Goal: Transaction & Acquisition: Purchase product/service

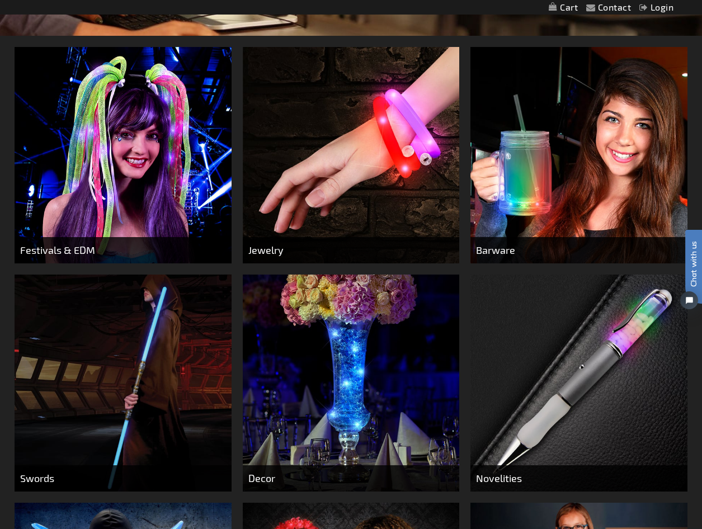
scroll to position [447, 0]
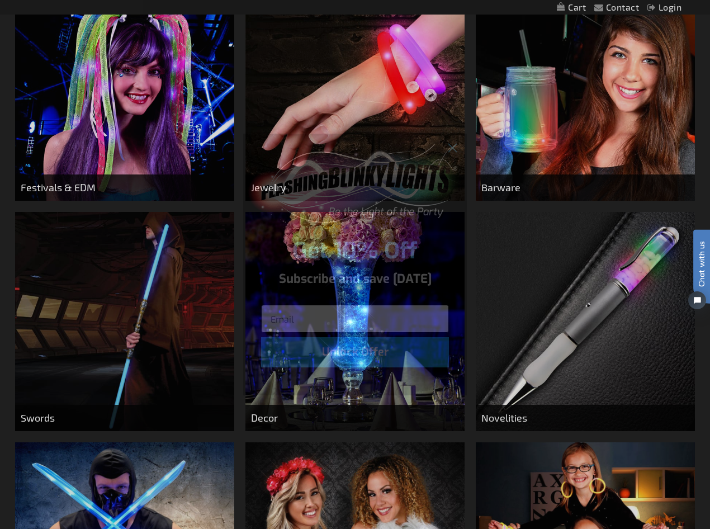
click at [285, 317] on input "Email" at bounding box center [355, 319] width 188 height 28
type input "info@dougpeix.com"
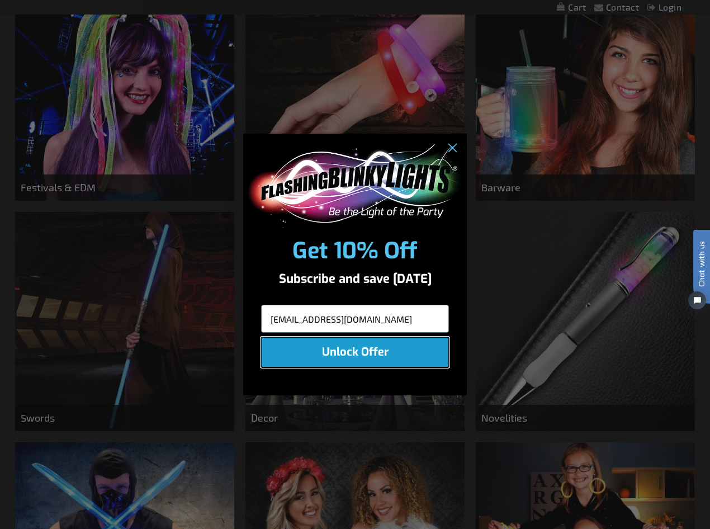
click at [364, 349] on button "Unlock Offer" at bounding box center [355, 352] width 188 height 30
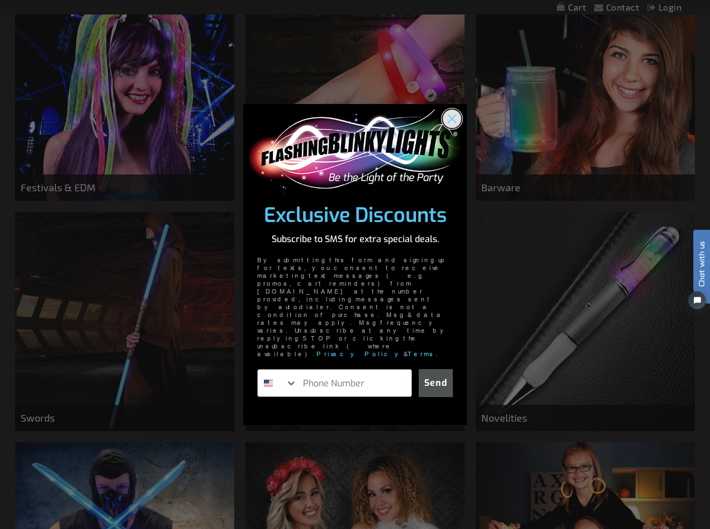
click at [449, 128] on circle "Close dialog" at bounding box center [452, 119] width 18 height 18
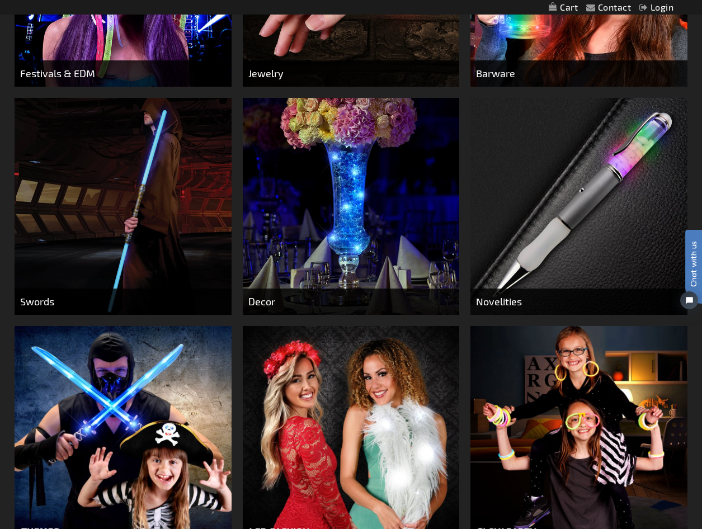
scroll to position [531, 0]
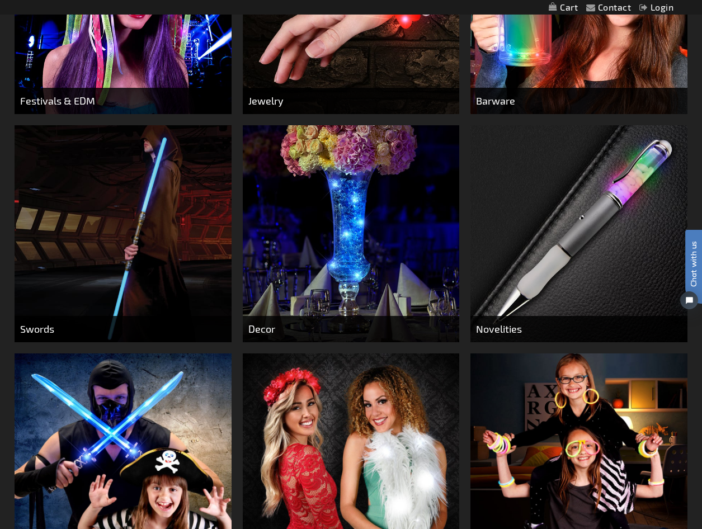
click at [573, 260] on img at bounding box center [578, 233] width 216 height 216
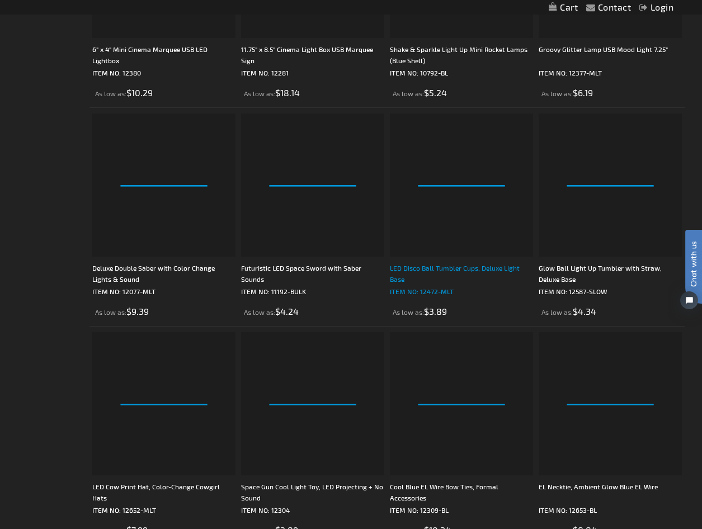
scroll to position [1230, 0]
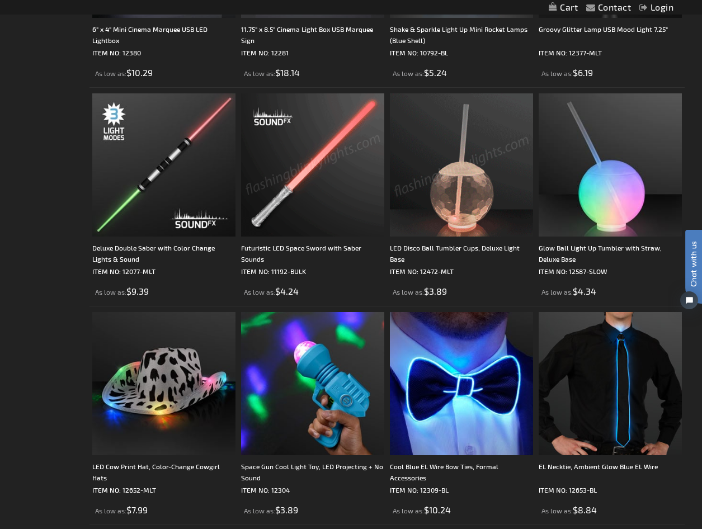
click at [325, 220] on img at bounding box center [312, 164] width 143 height 143
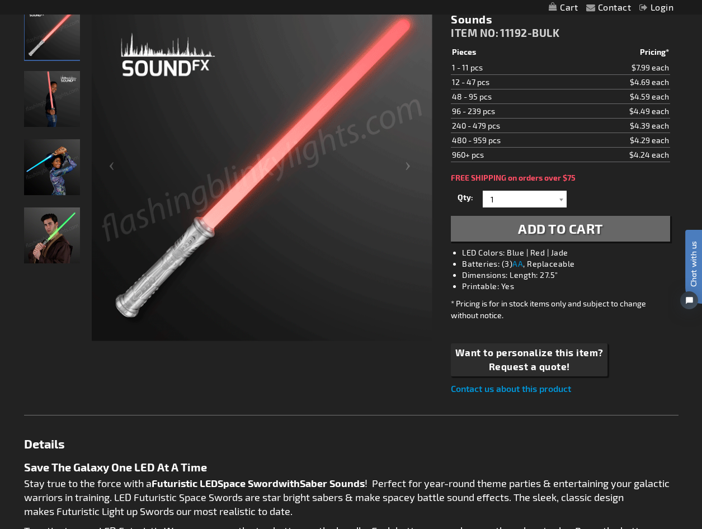
scroll to position [112, 0]
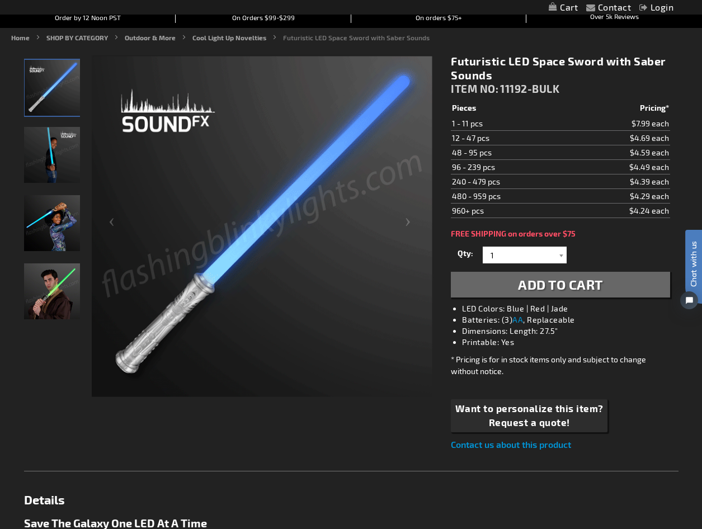
click at [540, 290] on span "Add to Cart" at bounding box center [560, 284] width 85 height 16
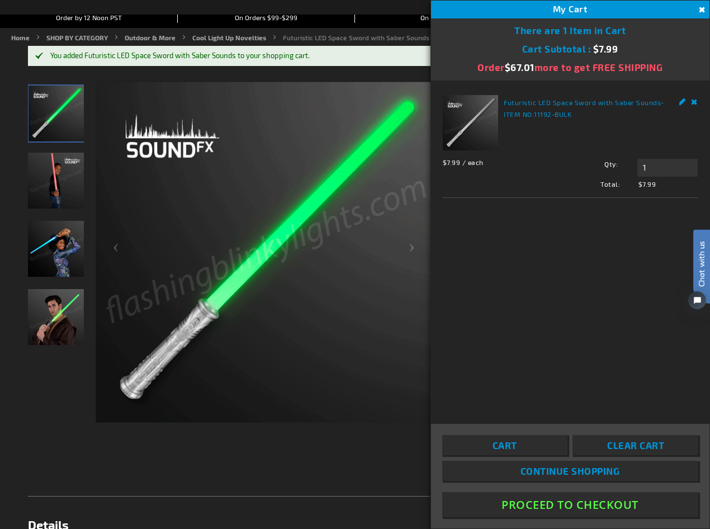
click at [701, 8] on button "Close" at bounding box center [701, 10] width 12 height 12
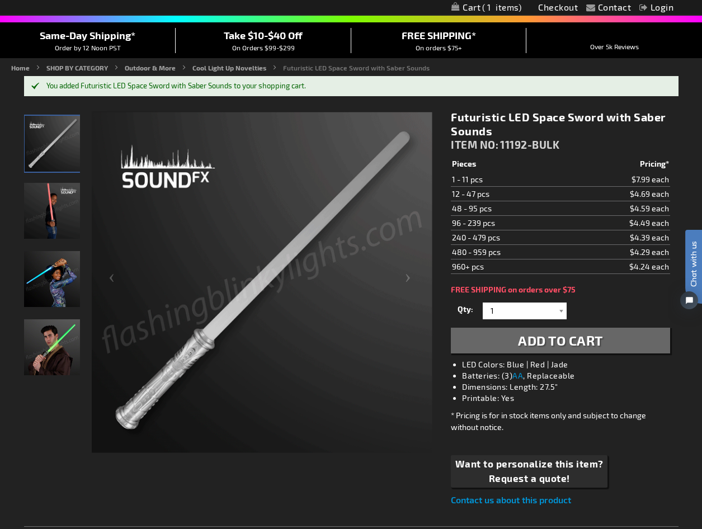
scroll to position [0, 0]
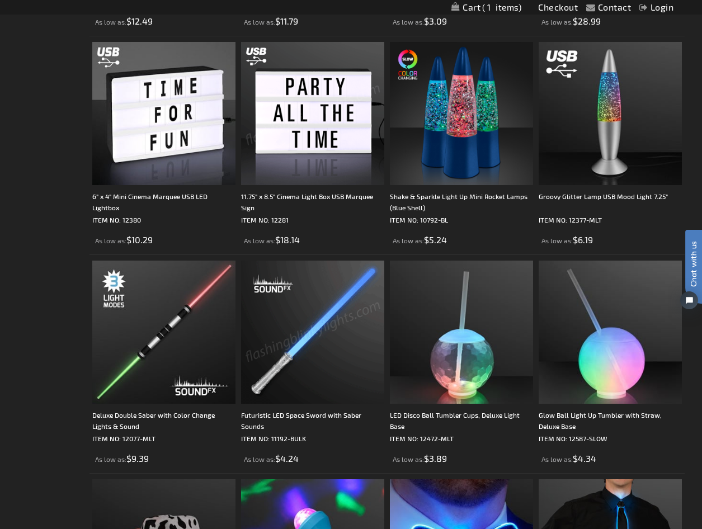
click at [307, 306] on img at bounding box center [312, 331] width 143 height 143
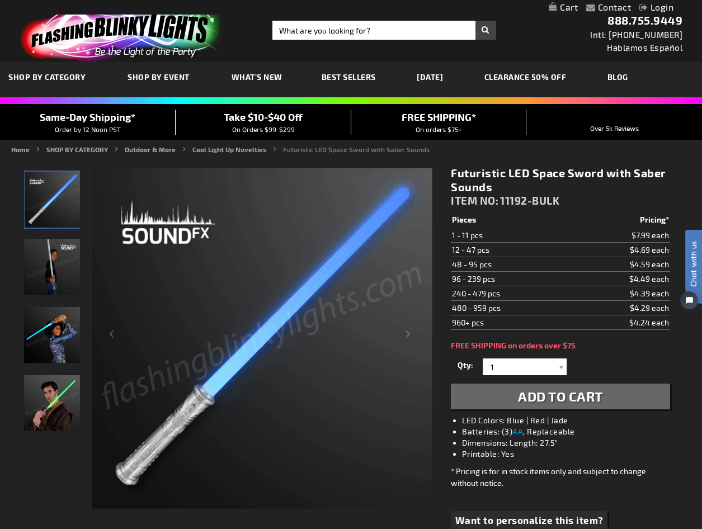
click at [48, 392] on img "Man displaying Sound Activated LED Futuristic Space Toy Saber" at bounding box center [52, 403] width 56 height 56
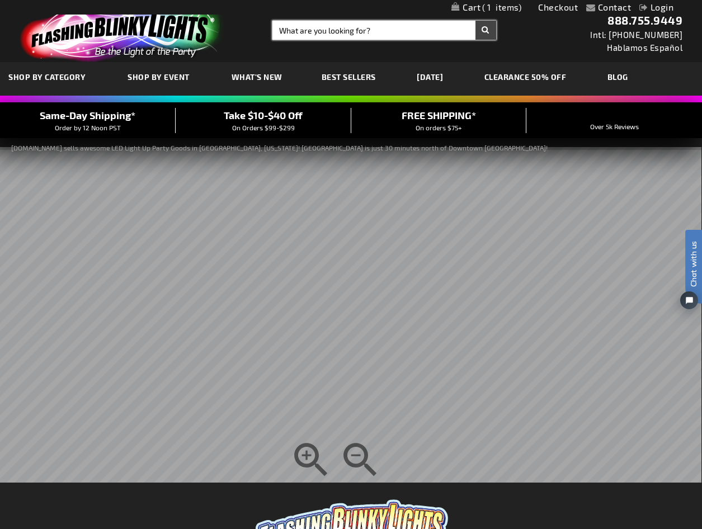
drag, startPoint x: 280, startPoint y: 26, endPoint x: 324, endPoint y: 30, distance: 43.8
click at [281, 27] on input "Search" at bounding box center [383, 30] width 223 height 19
type input "pen that lights up"
click at [475, 21] on button "Search" at bounding box center [485, 30] width 21 height 19
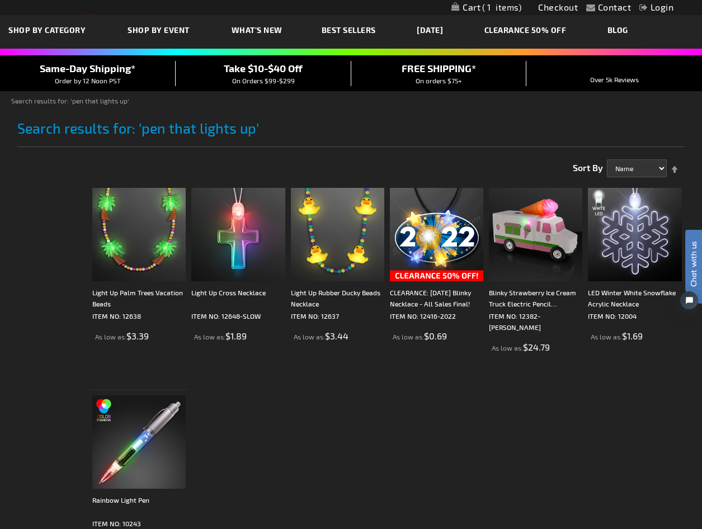
scroll to position [112, 0]
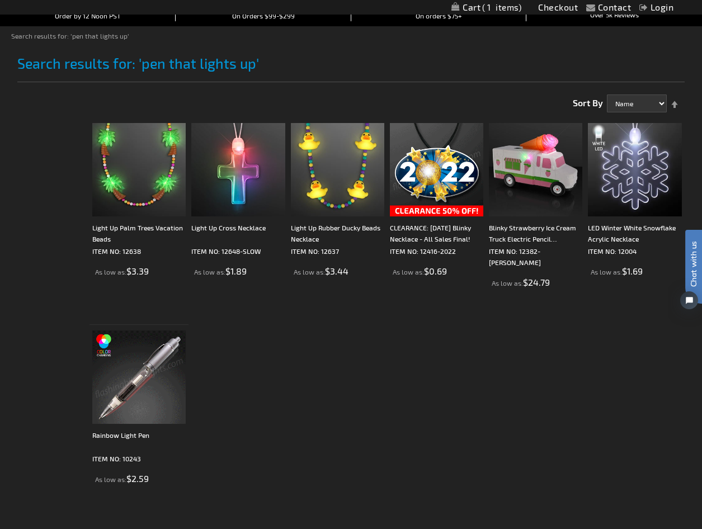
click at [155, 364] on img at bounding box center [138, 376] width 93 height 93
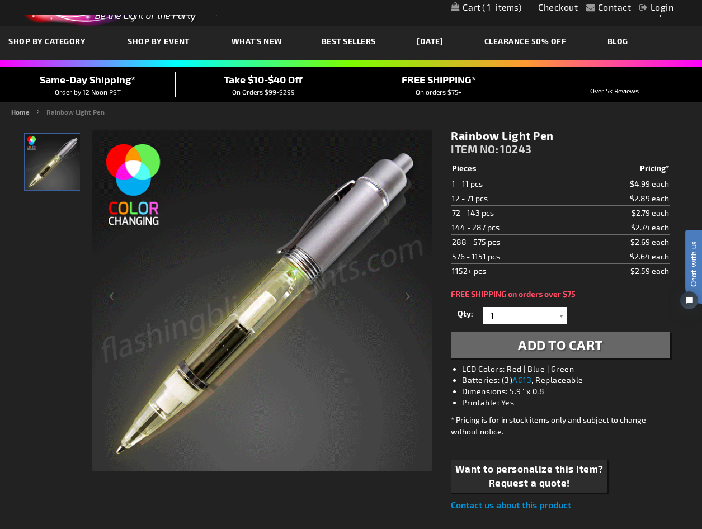
scroll to position [56, 0]
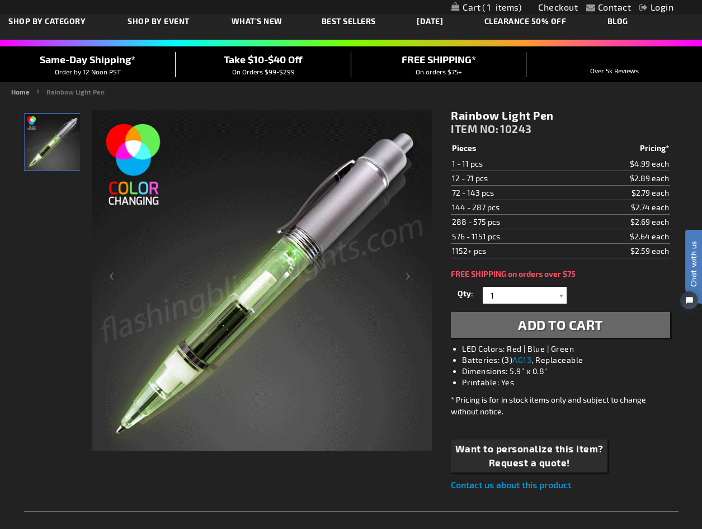
click at [519, 482] on link "Contact us about this product" at bounding box center [511, 484] width 120 height 11
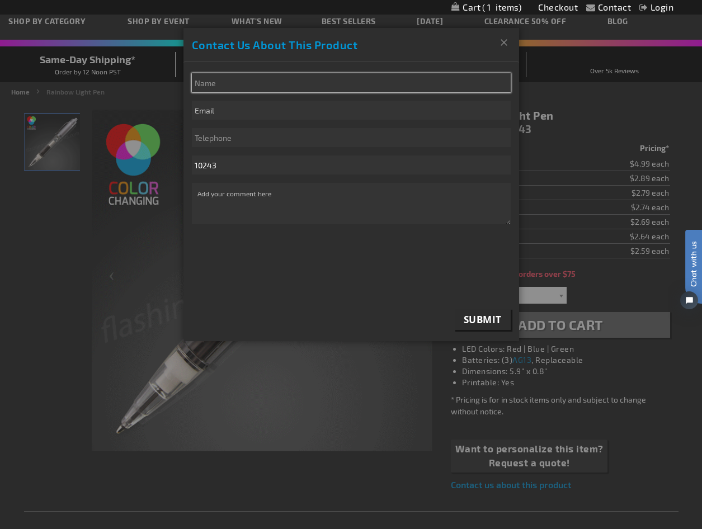
click at [239, 87] on input "* Name" at bounding box center [351, 82] width 319 height 19
type input "Doug Peix"
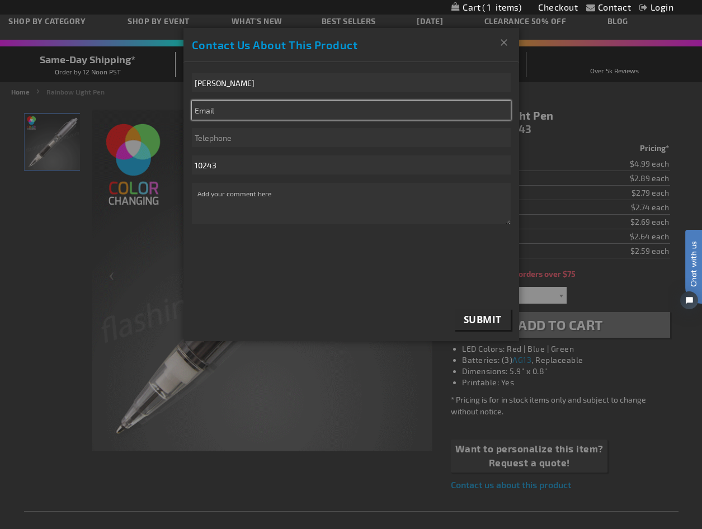
click at [206, 113] on input "email" at bounding box center [351, 110] width 319 height 19
type input "info@dougpeix.com"
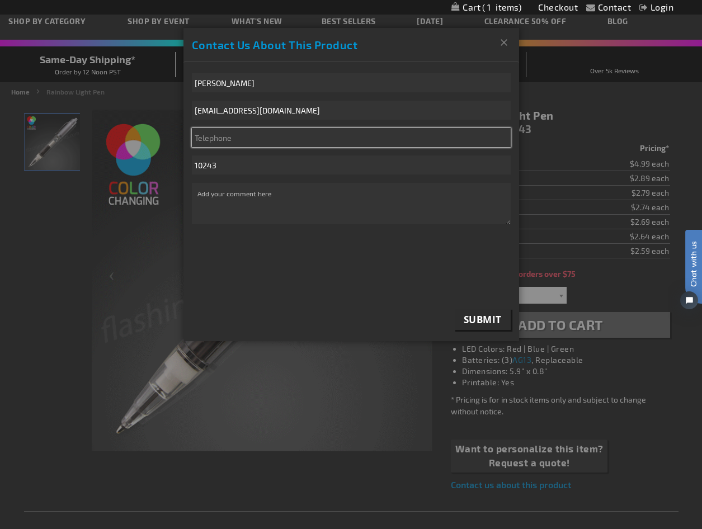
click at [228, 136] on input "Telephone" at bounding box center [351, 137] width 319 height 19
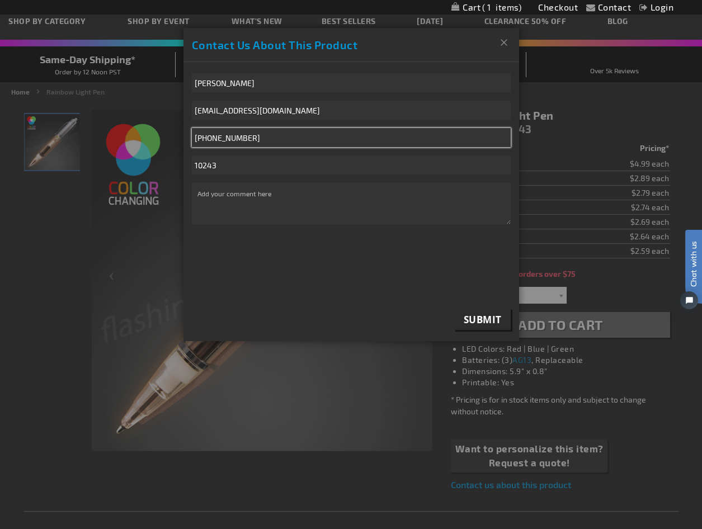
type input "646-643-9888"
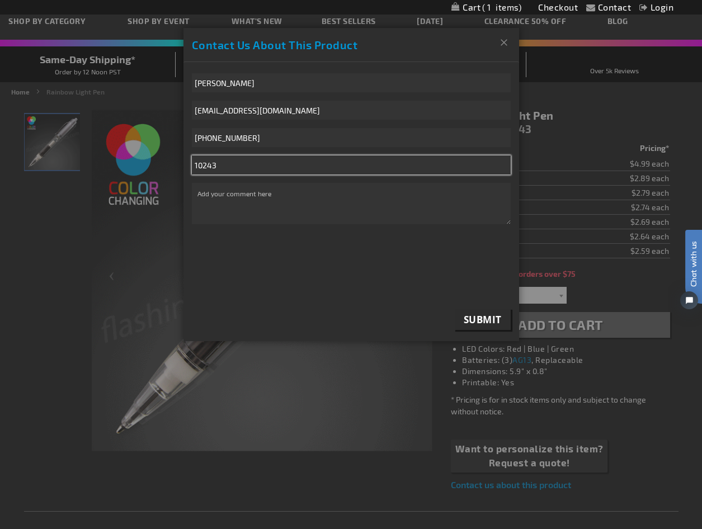
click at [245, 169] on input "10243" at bounding box center [351, 164] width 319 height 19
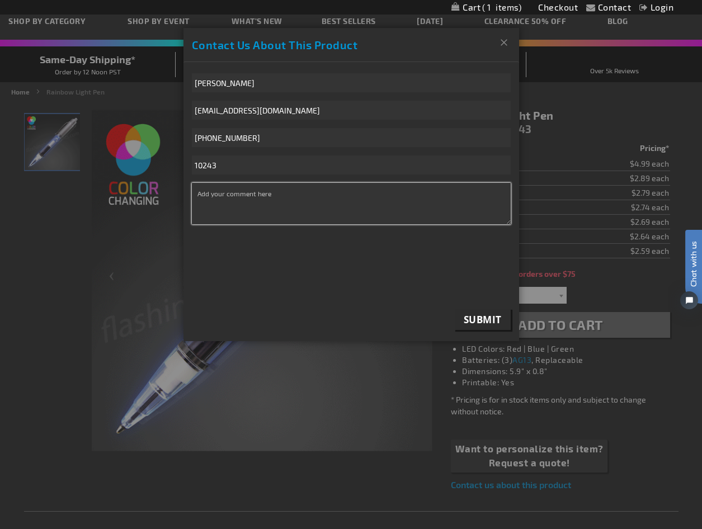
click at [199, 197] on textarea "* Comment" at bounding box center [351, 203] width 319 height 41
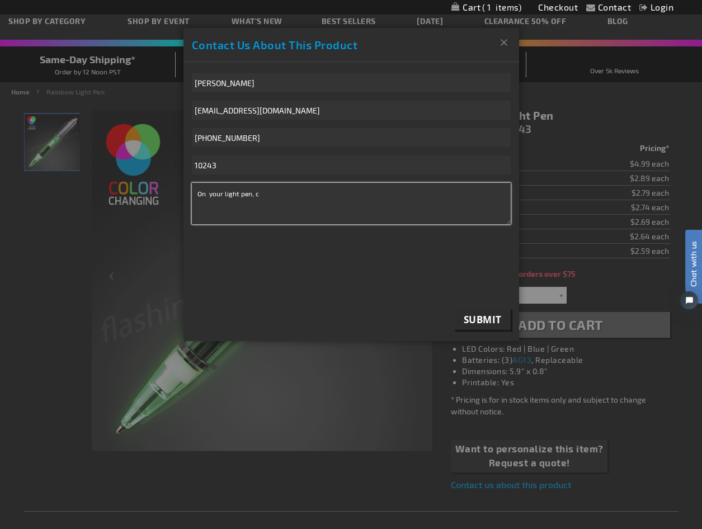
click at [281, 202] on textarea "On your light pen, c" at bounding box center [351, 203] width 319 height 41
type textarea "On your light pen, can I stop the light at a single color?"
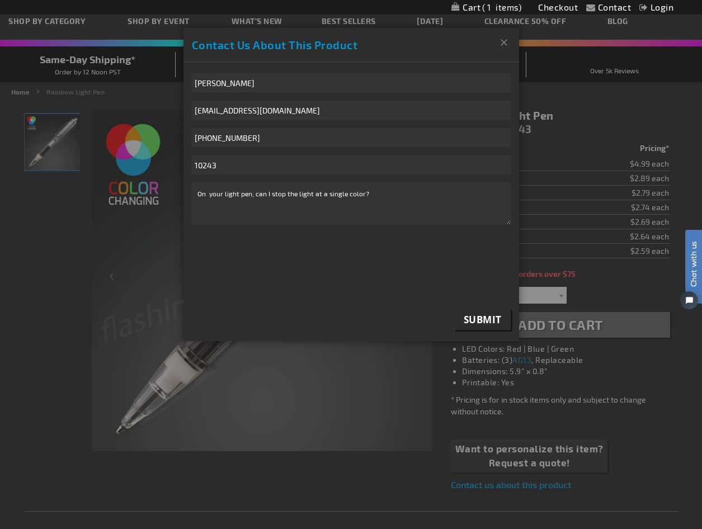
click at [481, 318] on span "Submit" at bounding box center [482, 319] width 38 height 13
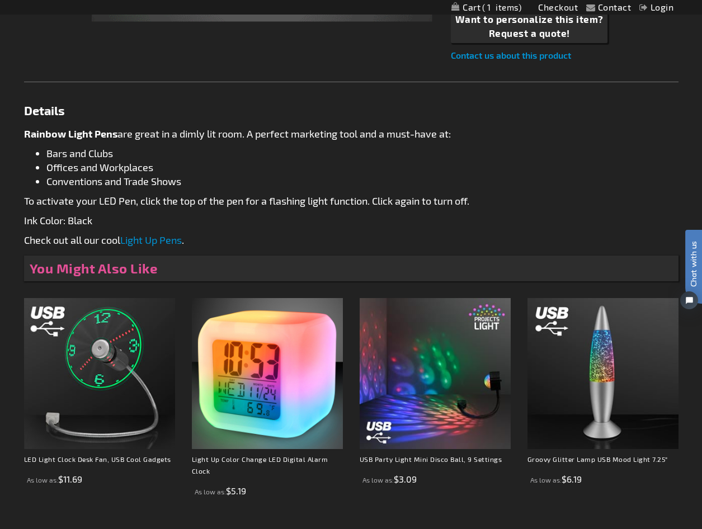
scroll to position [518, 0]
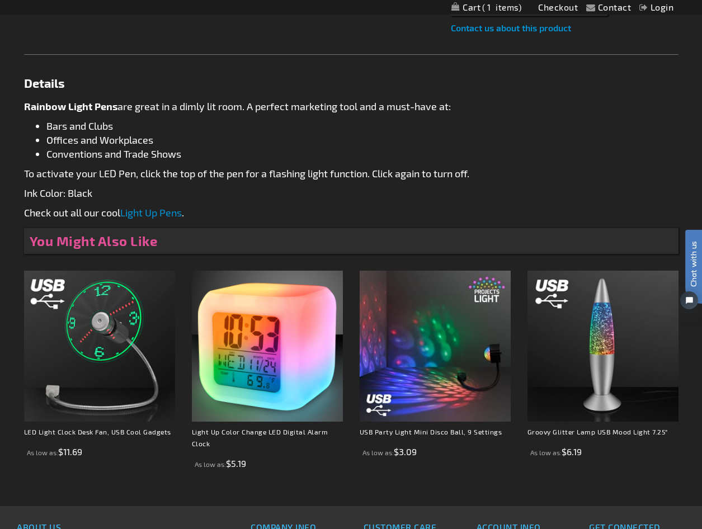
drag, startPoint x: 247, startPoint y: 31, endPoint x: 245, endPoint y: 19, distance: 12.4
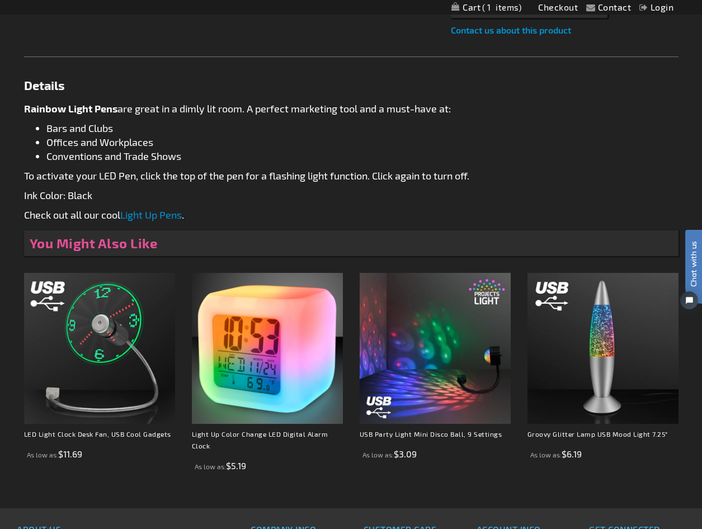
click at [146, 213] on link "Light Up Pens" at bounding box center [150, 215] width 61 height 12
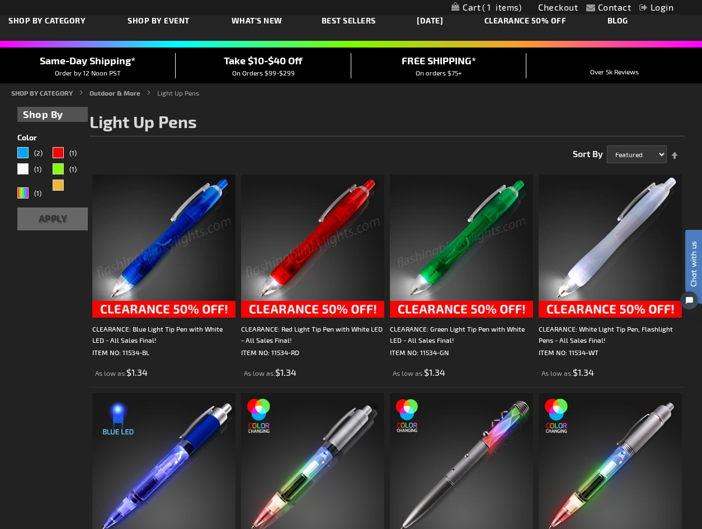
scroll to position [56, 0]
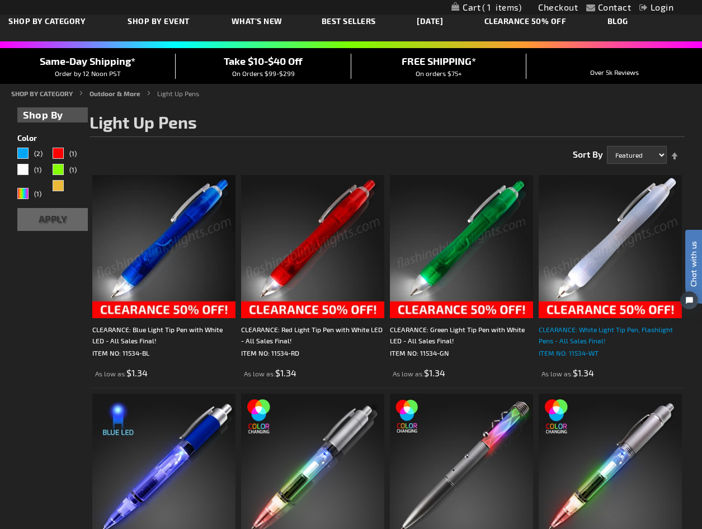
click at [552, 326] on div "CLEARANCE: White Light Tip Pen, Flashlight Pens - All Sales Final!" at bounding box center [609, 335] width 143 height 22
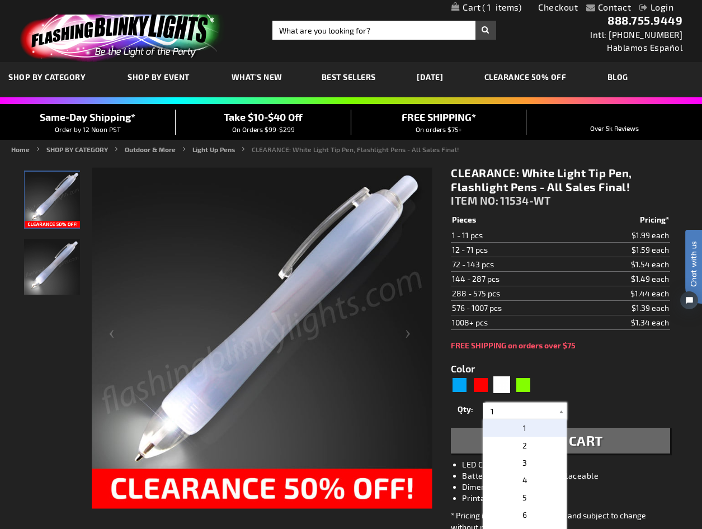
drag, startPoint x: 498, startPoint y: 411, endPoint x: 485, endPoint y: 416, distance: 13.1
click at [485, 416] on input "1" at bounding box center [525, 410] width 81 height 17
click at [527, 426] on p "12" at bounding box center [524, 422] width 84 height 17
type input "12"
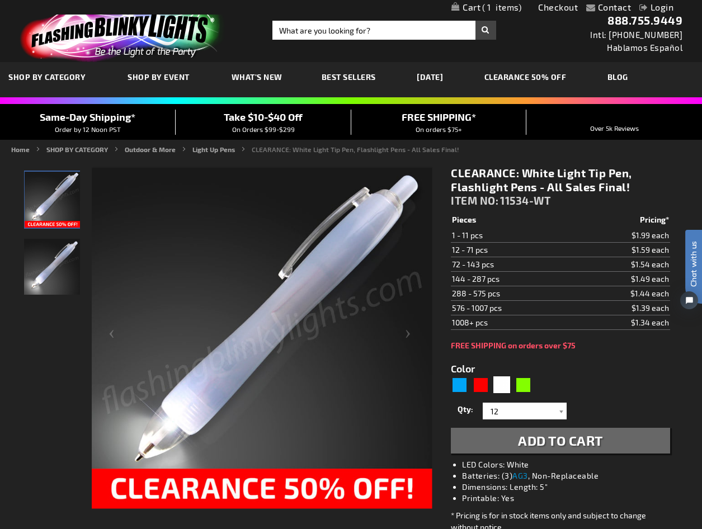
click at [536, 437] on span "Add to Cart" at bounding box center [560, 440] width 85 height 16
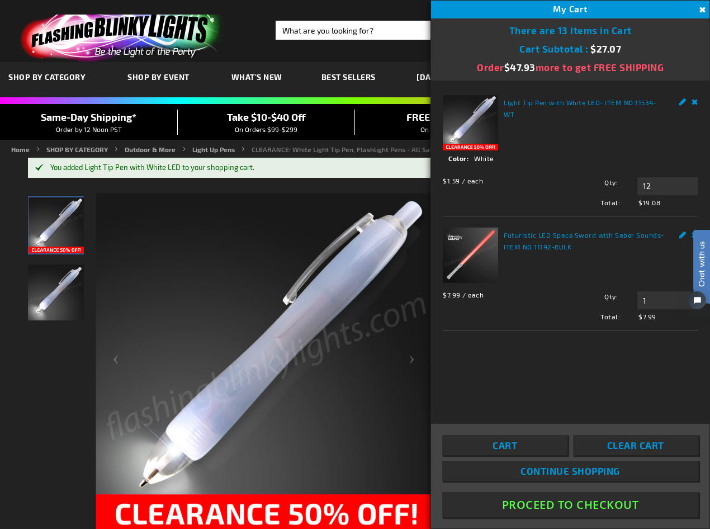
click at [701, 8] on button "Close" at bounding box center [701, 10] width 12 height 12
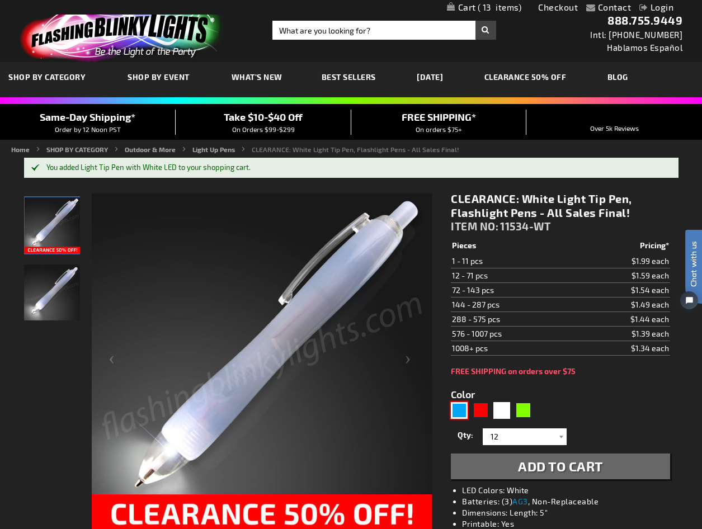
click at [463, 411] on div "Blue" at bounding box center [459, 410] width 17 height 17
type input "5629"
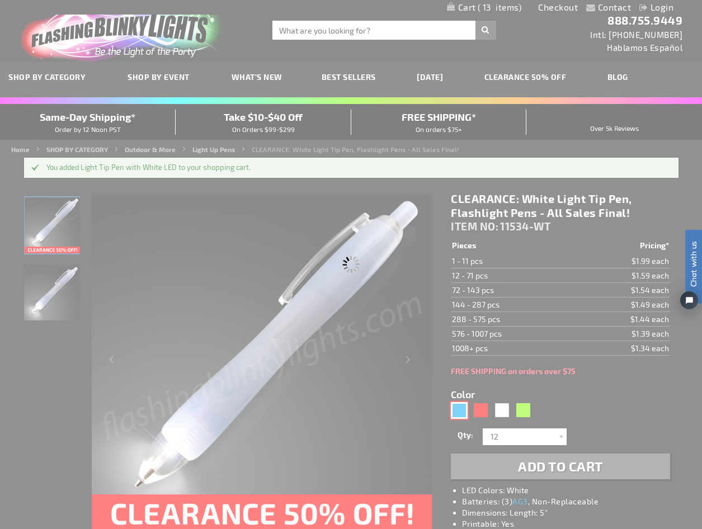
type input "11534-BL"
type input "Customize - CLEARANCE: Blue Light Tip Pen with White LED - All Sales Final! - I…"
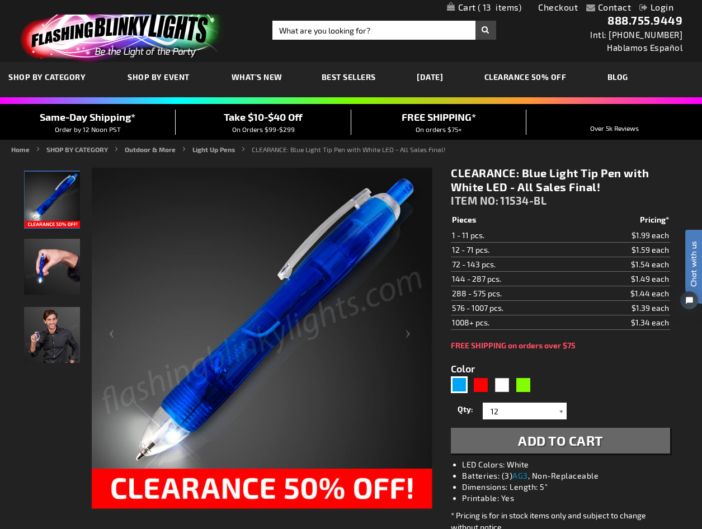
click at [562, 410] on div at bounding box center [560, 410] width 11 height 17
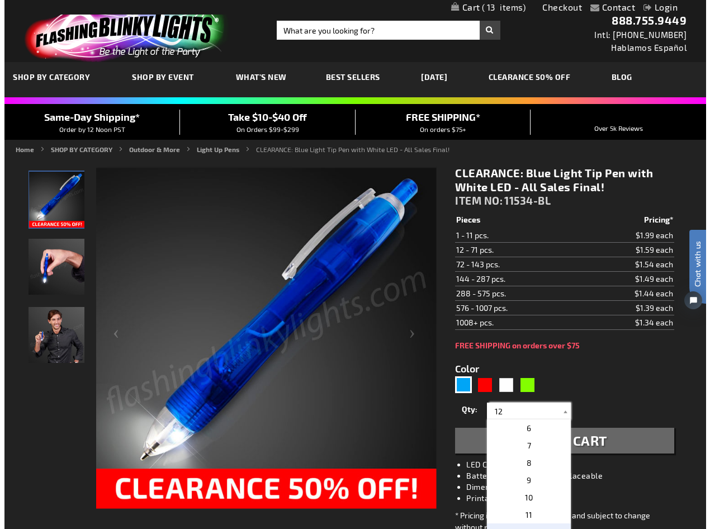
scroll to position [112, 0]
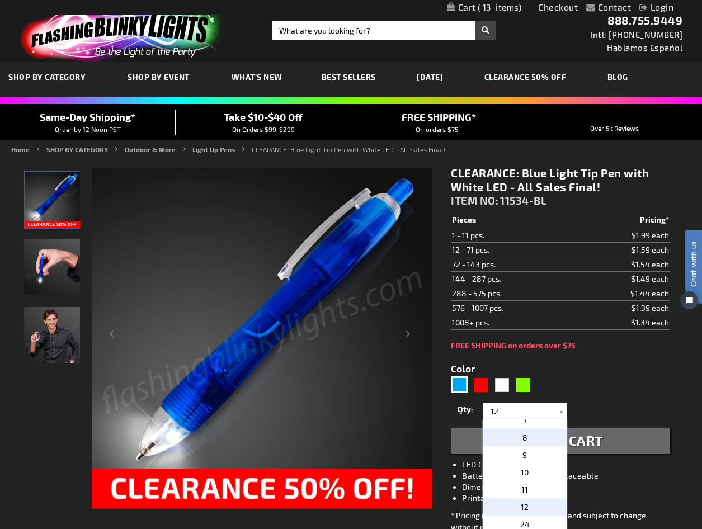
click at [529, 434] on p "8" at bounding box center [524, 437] width 84 height 17
type input "8"
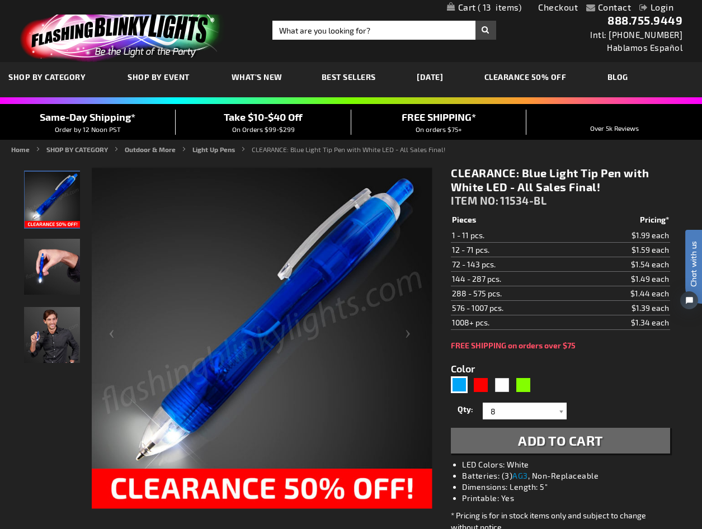
click at [530, 436] on span "Add to Cart" at bounding box center [560, 440] width 85 height 16
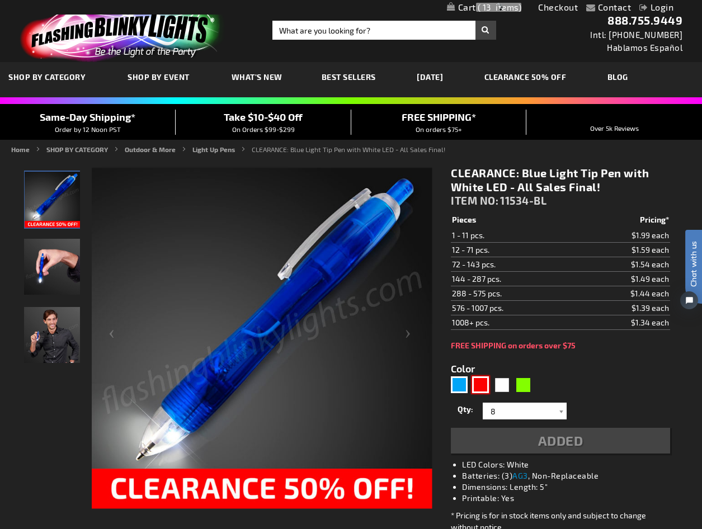
click at [483, 384] on div "Red" at bounding box center [480, 384] width 17 height 17
type input "5641"
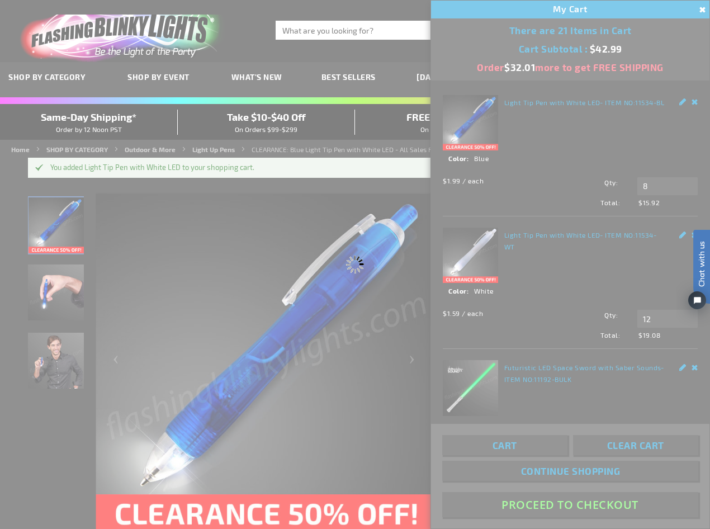
type input "11534-RD"
type input "Customize - CLEARANCE: Red Light Tip Pen with White LED - All Sales Final! - IT…"
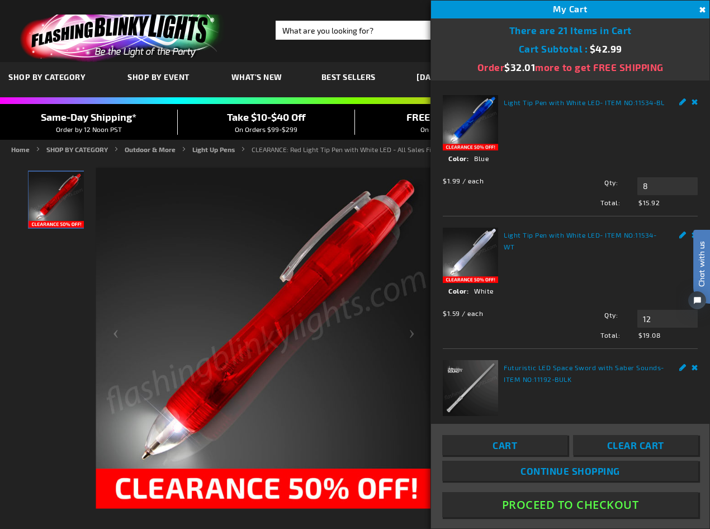
click at [701, 10] on button "Close" at bounding box center [701, 10] width 12 height 12
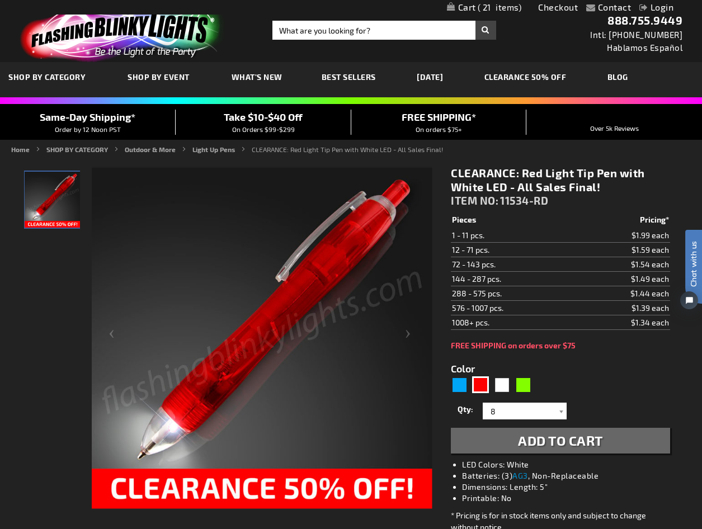
click at [540, 441] on span "Add to Cart" at bounding box center [560, 440] width 85 height 16
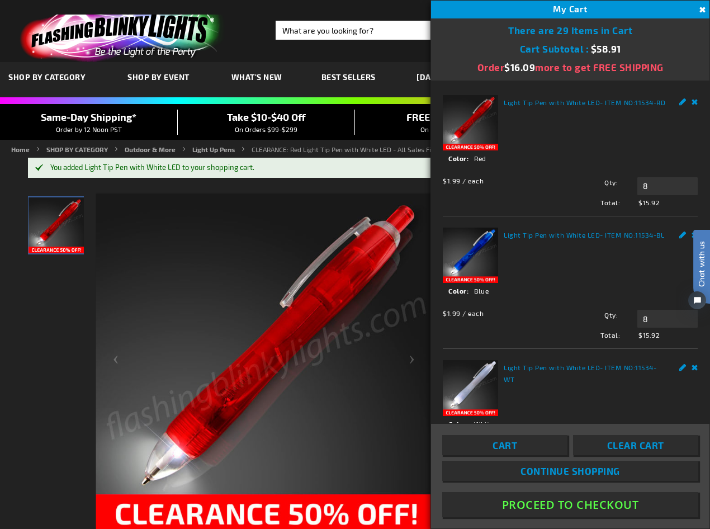
click at [698, 10] on button "Close" at bounding box center [701, 10] width 12 height 12
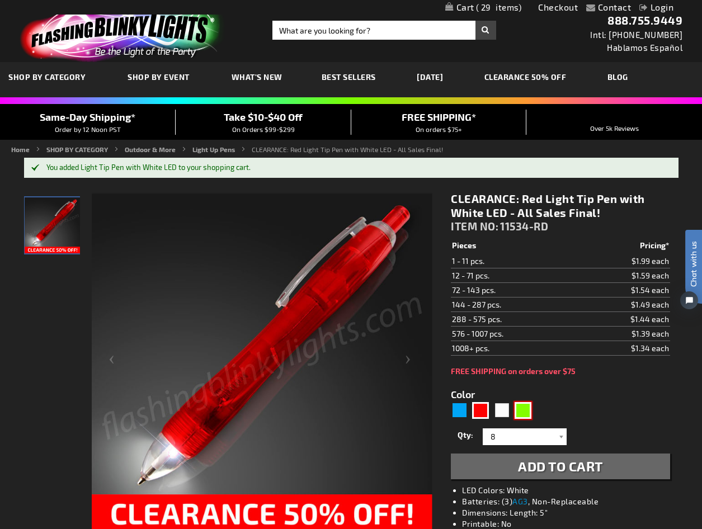
click at [522, 410] on div "Green" at bounding box center [522, 410] width 17 height 17
type input "5648"
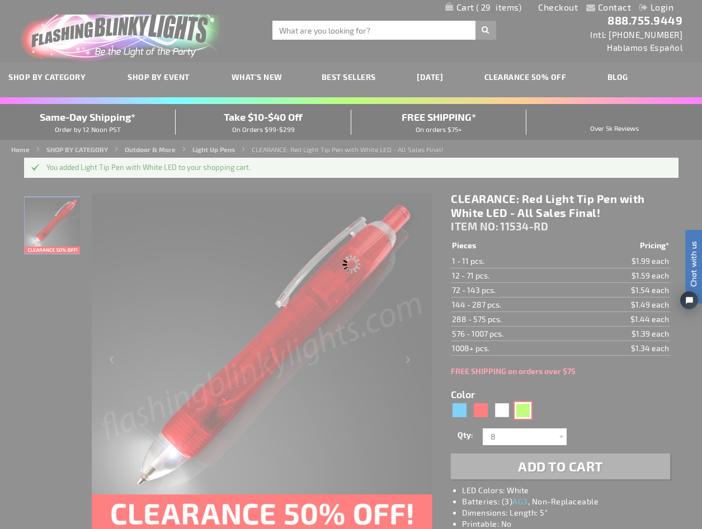
type input "11534-GN"
type input "Customize - CLEARANCE: Green Light Tip Pen with White LED - All Sales Final! - …"
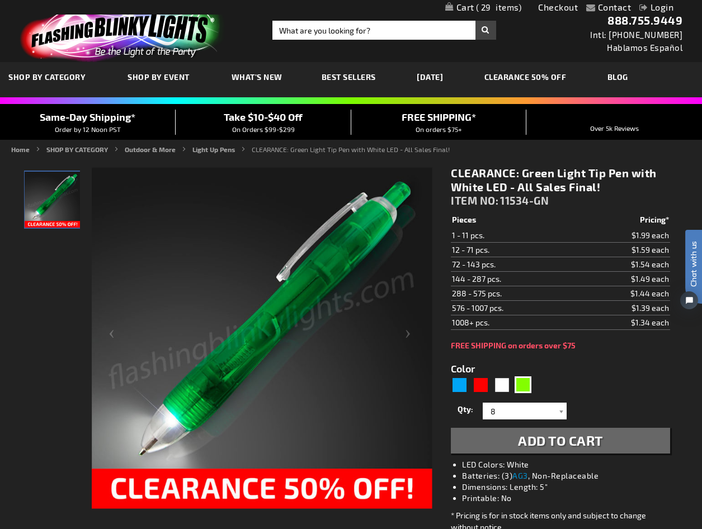
click at [548, 438] on span "Add to Cart" at bounding box center [560, 440] width 85 height 16
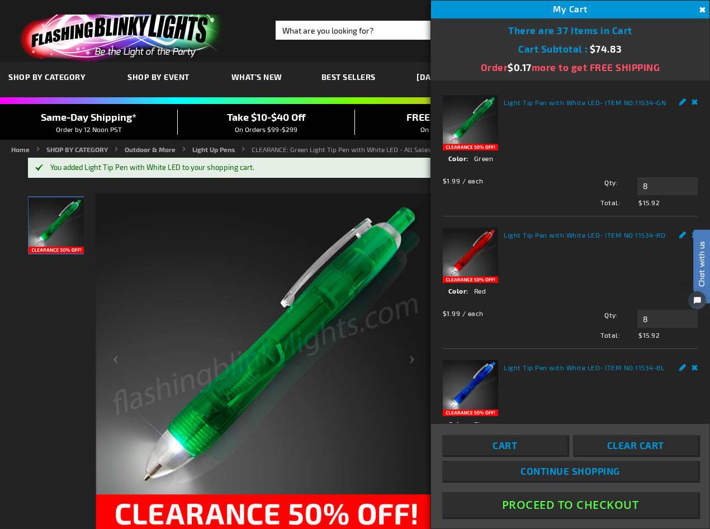
click at [701, 6] on button "Close" at bounding box center [701, 10] width 12 height 12
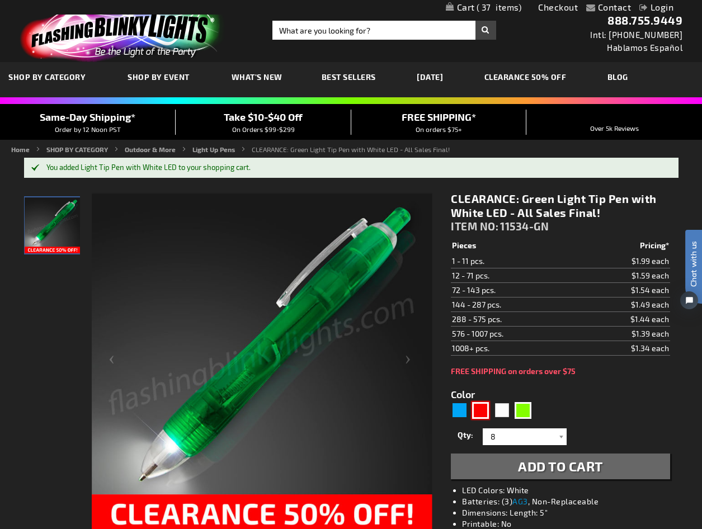
click at [475, 408] on div "Red" at bounding box center [480, 410] width 17 height 17
type input "5641"
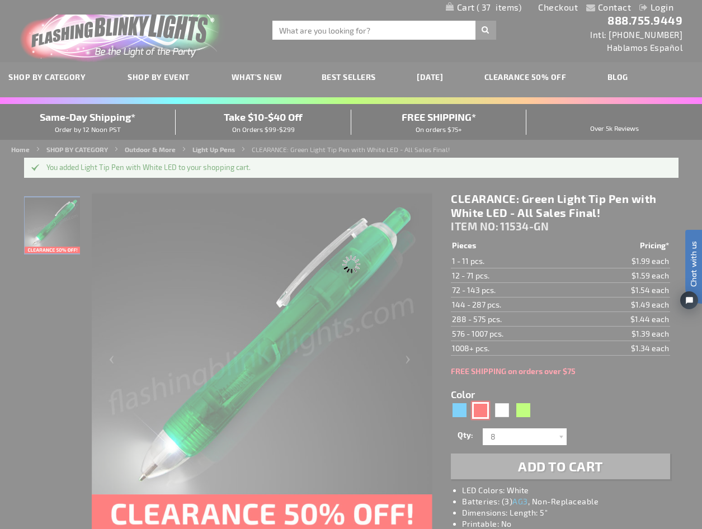
type input "11534-RD"
type input "Customize - CLEARANCE: Red Light Tip Pen with White LED - All Sales Final! - IT…"
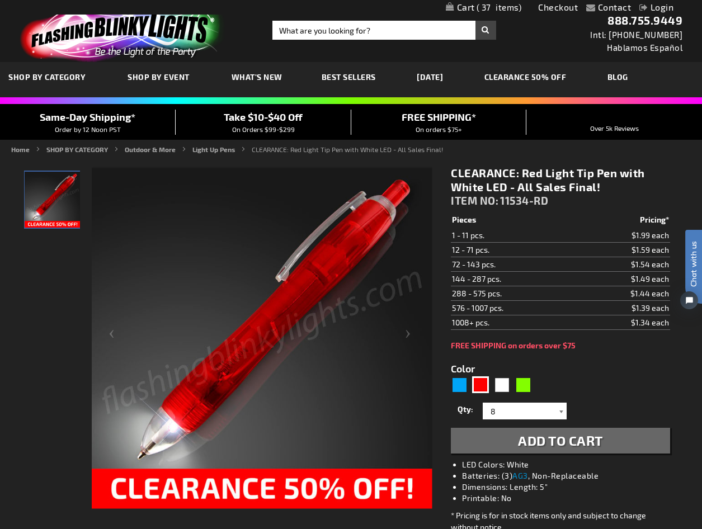
click at [558, 439] on span "Add to Cart" at bounding box center [560, 440] width 85 height 16
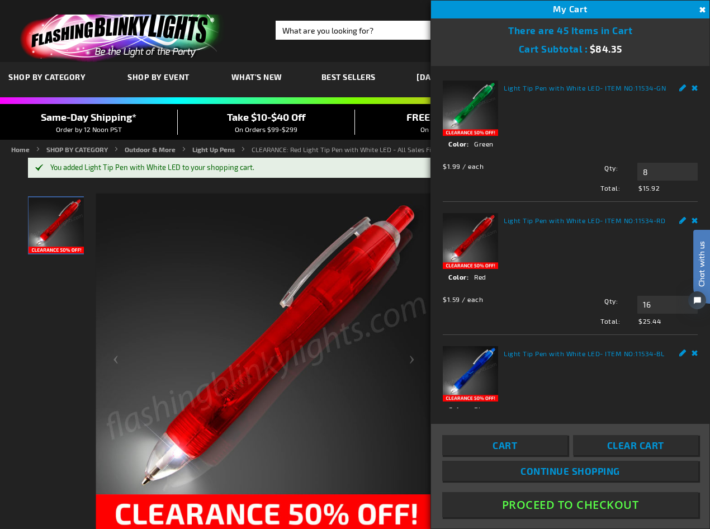
click at [684, 216] on html "Chat with us" at bounding box center [693, 265] width 34 height 196
click at [686, 217] on html "Chat with us" at bounding box center [693, 265] width 34 height 196
click at [573, 253] on div "Light Tip Pen with White LED - ITEM NO: 11534-RD See Details Options Details Co…" at bounding box center [570, 269] width 255 height 112
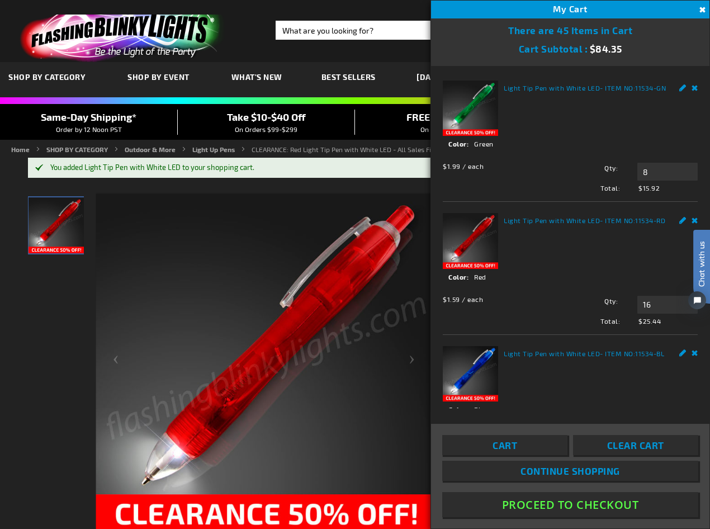
drag, startPoint x: 573, startPoint y: 253, endPoint x: 628, endPoint y: 256, distance: 55.4
click at [628, 256] on div "Light Tip Pen with White LED - ITEM NO: 11534-RD See Details Options Details Co…" at bounding box center [570, 269] width 255 height 112
click at [679, 217] on link "Edit" at bounding box center [682, 219] width 7 height 12
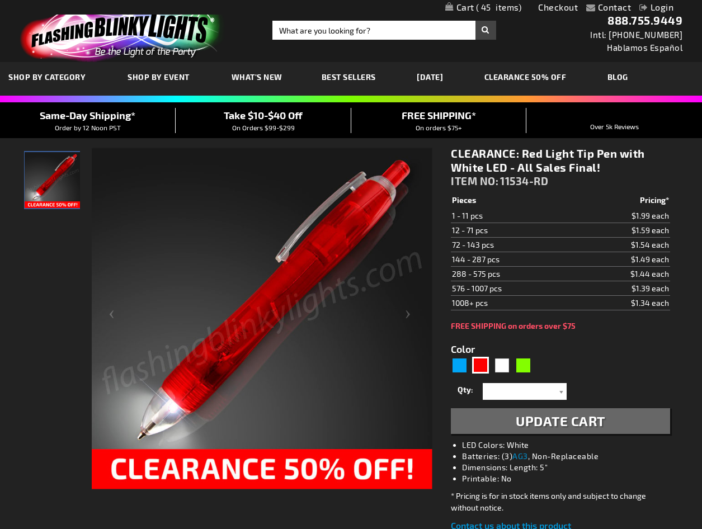
select select
click at [561, 390] on div at bounding box center [560, 391] width 11 height 17
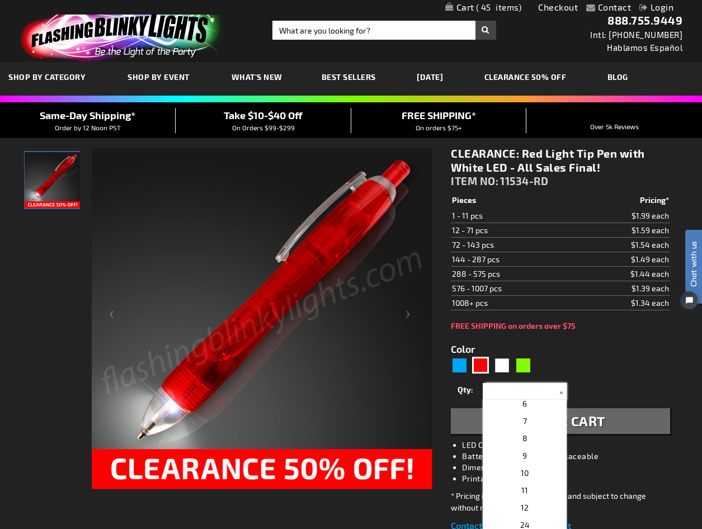
scroll to position [112, 0]
click at [511, 433] on p "9" at bounding box center [524, 435] width 84 height 17
type input "9"
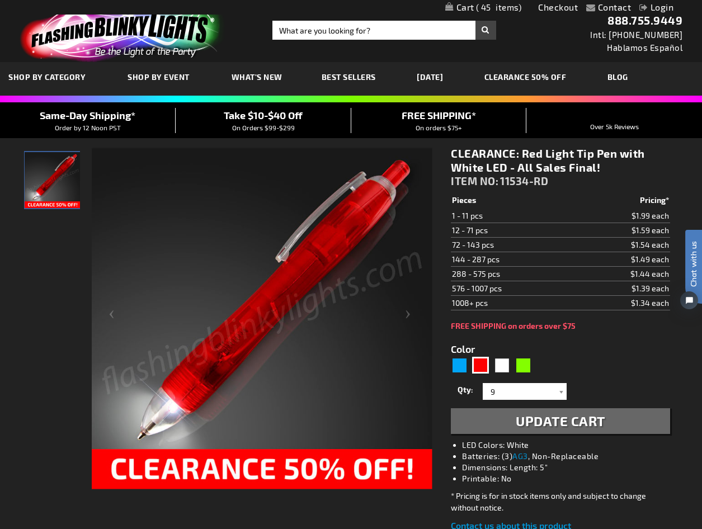
click at [547, 420] on span "Update Cart" at bounding box center [559, 421] width 89 height 16
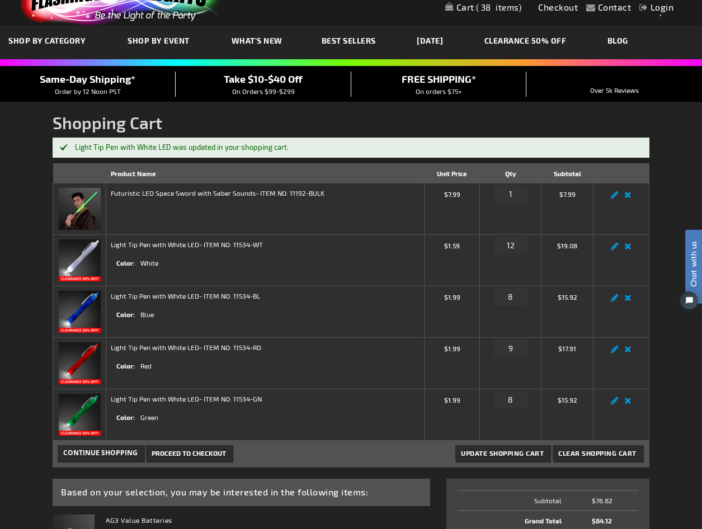
scroll to position [56, 0]
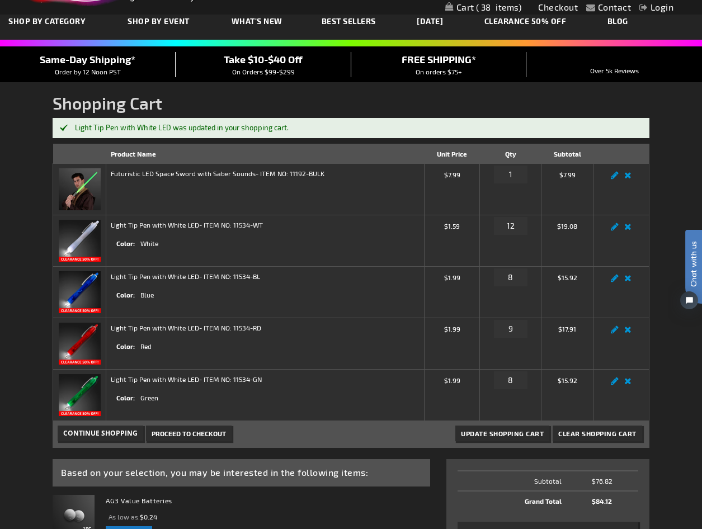
click at [198, 429] on span "Proceed to Checkout" at bounding box center [188, 433] width 74 height 8
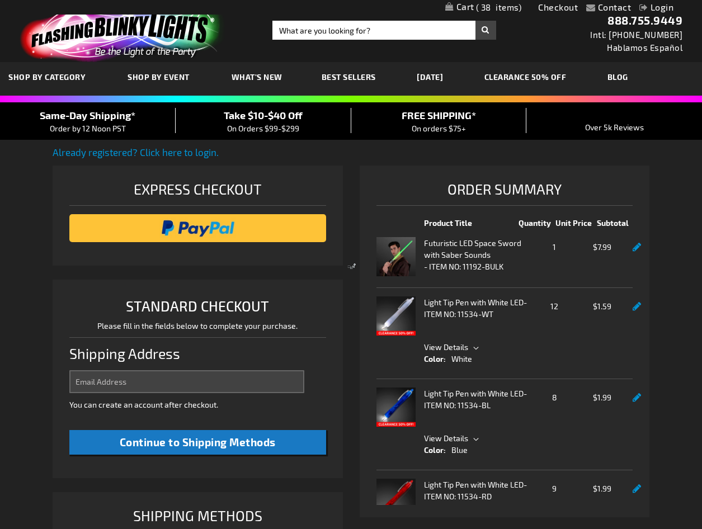
select select "US"
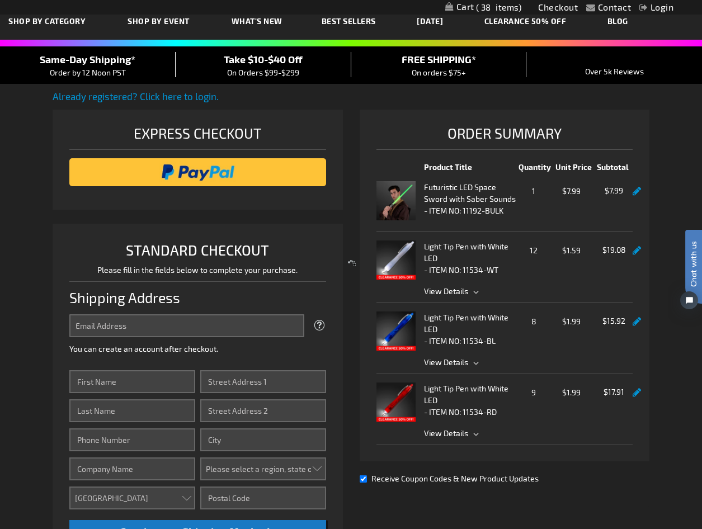
scroll to position [112, 0]
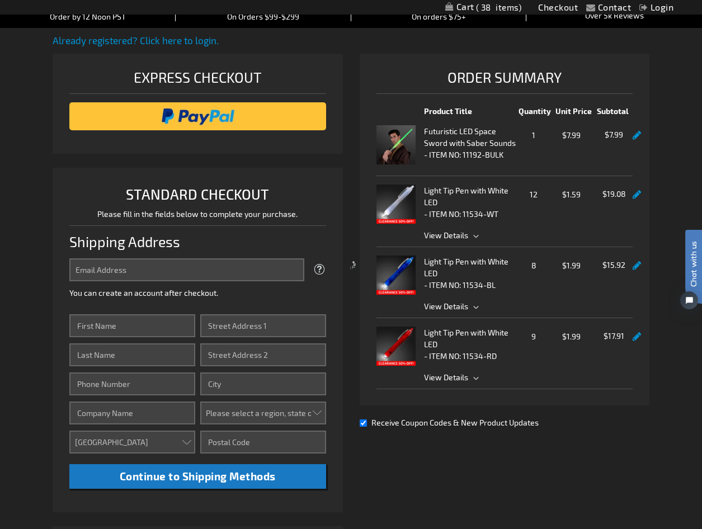
click at [80, 267] on div at bounding box center [351, 264] width 702 height 529
click at [81, 270] on div at bounding box center [351, 264] width 702 height 529
click at [88, 271] on div at bounding box center [351, 264] width 702 height 529
click at [98, 268] on div at bounding box center [351, 264] width 702 height 529
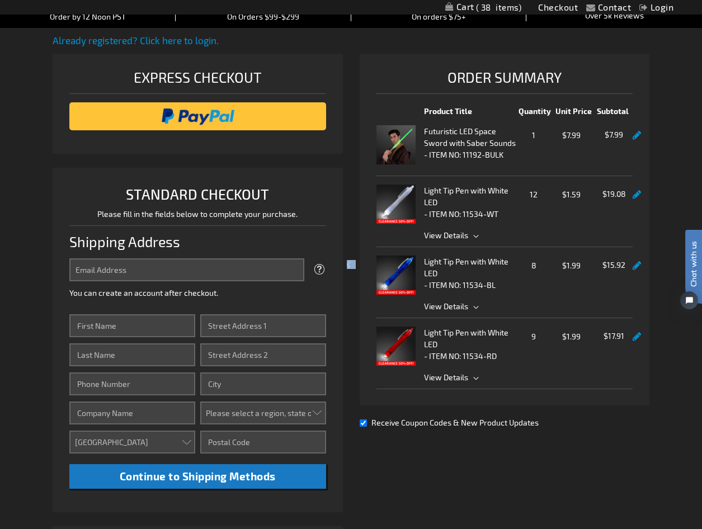
click at [98, 268] on div at bounding box center [351, 264] width 702 height 529
click at [163, 271] on div at bounding box center [351, 264] width 702 height 529
drag, startPoint x: 163, startPoint y: 271, endPoint x: 74, endPoint y: 269, distance: 88.4
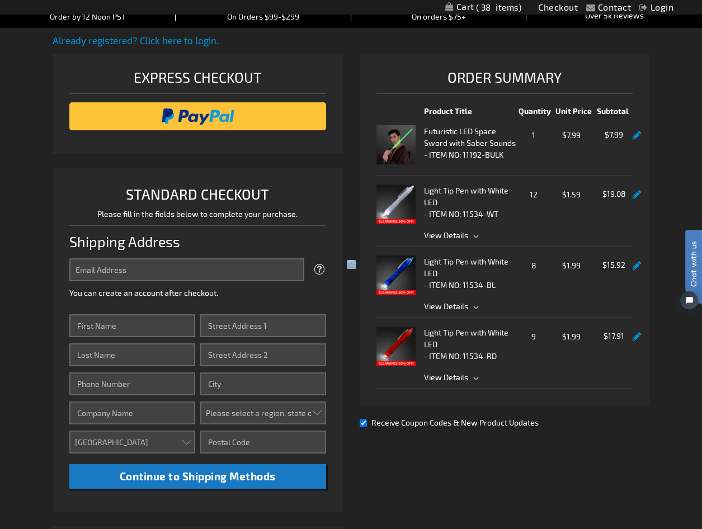
click at [74, 269] on div at bounding box center [351, 264] width 702 height 529
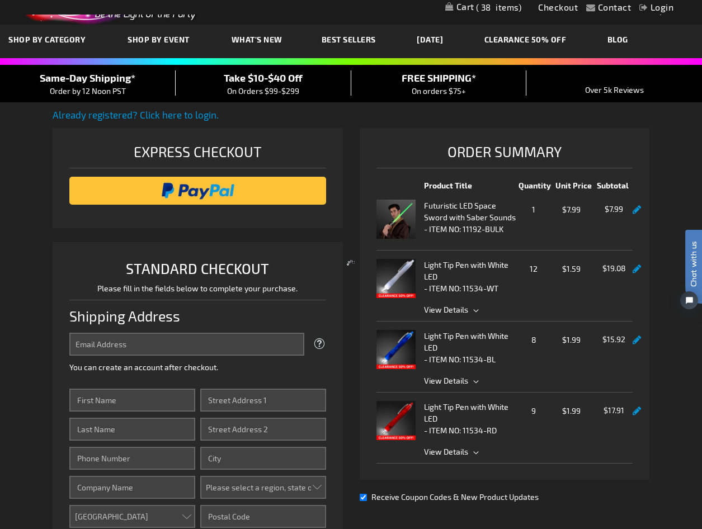
scroll to position [0, 0]
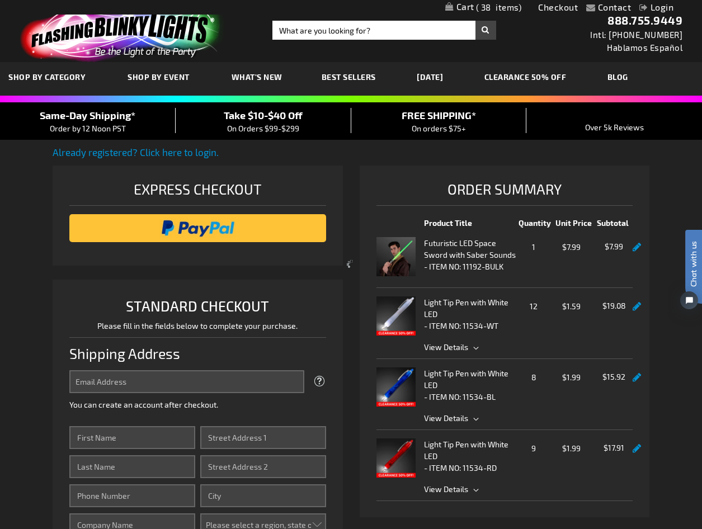
click at [177, 149] on div at bounding box center [351, 264] width 702 height 529
click at [147, 152] on div at bounding box center [351, 264] width 702 height 529
drag, startPoint x: 147, startPoint y: 152, endPoint x: 139, endPoint y: 151, distance: 7.8
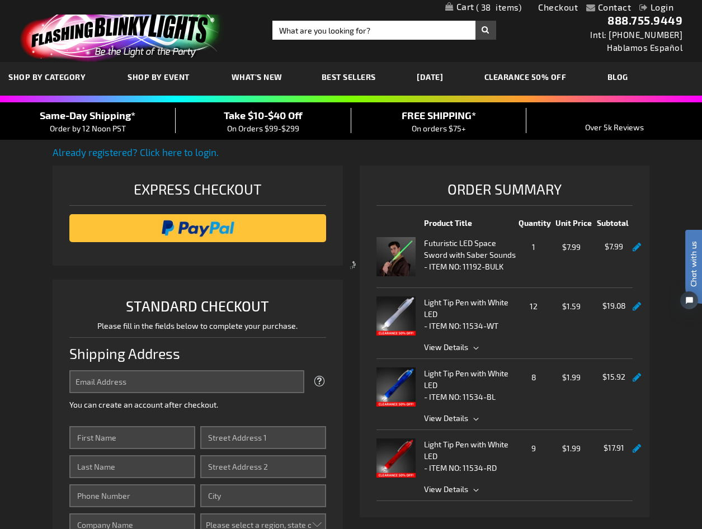
click at [139, 151] on div at bounding box center [351, 264] width 702 height 529
click at [75, 154] on div at bounding box center [351, 264] width 702 height 529
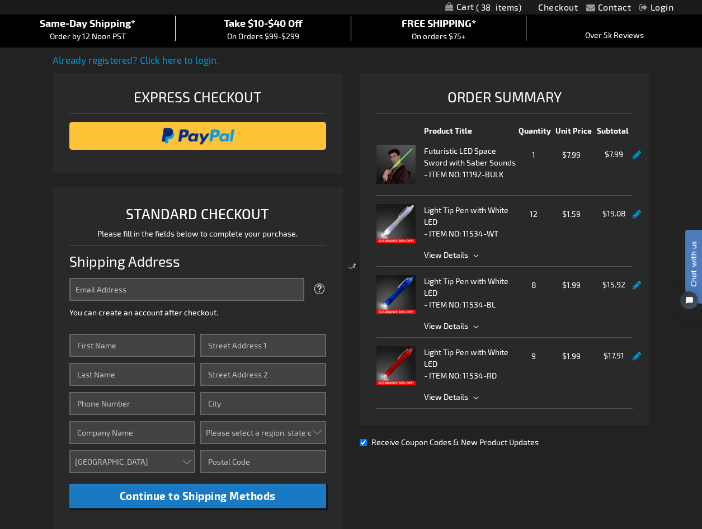
scroll to position [112, 0]
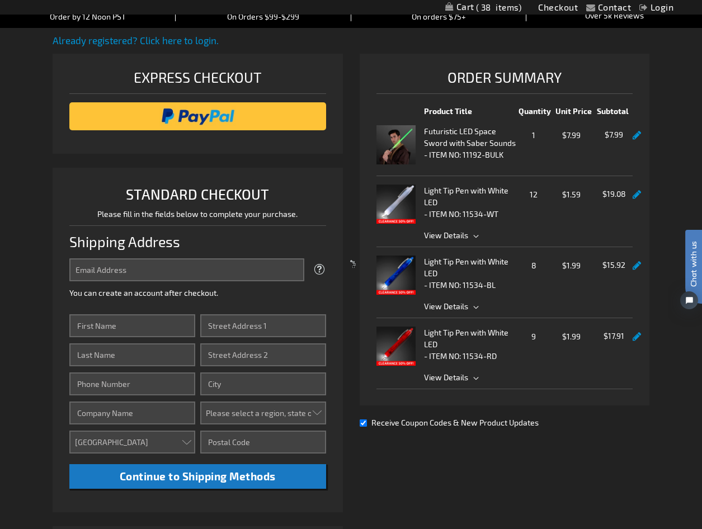
click at [634, 367] on div at bounding box center [351, 264] width 702 height 529
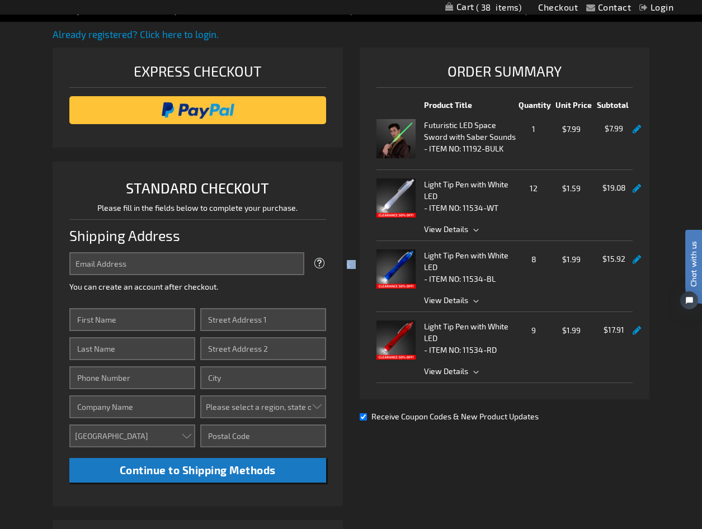
scroll to position [0, 0]
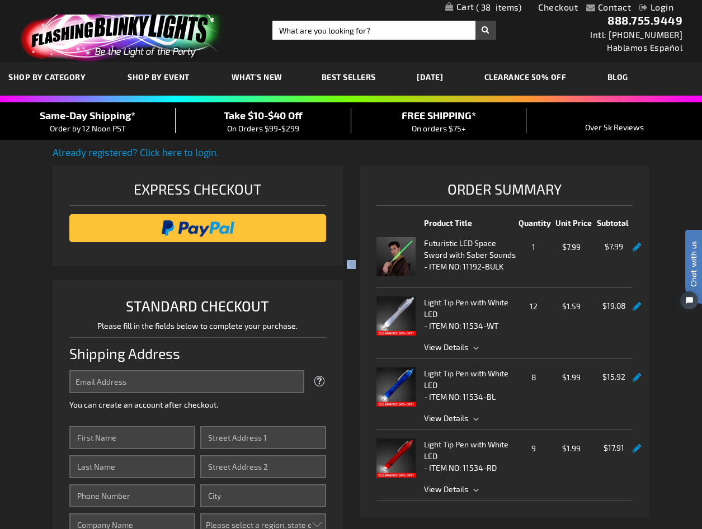
click at [283, 31] on div at bounding box center [351, 264] width 702 height 529
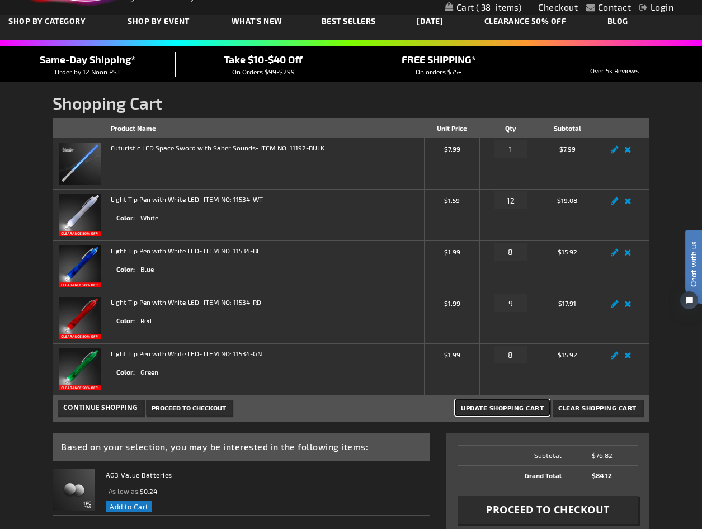
click at [519, 405] on span "Update Shopping Cart" at bounding box center [502, 408] width 83 height 8
click at [190, 406] on span "Proceed to Checkout" at bounding box center [188, 408] width 74 height 8
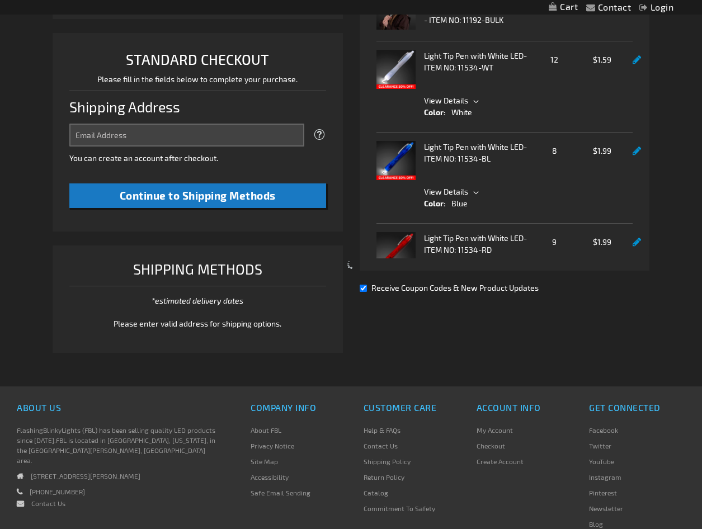
scroll to position [280, 0]
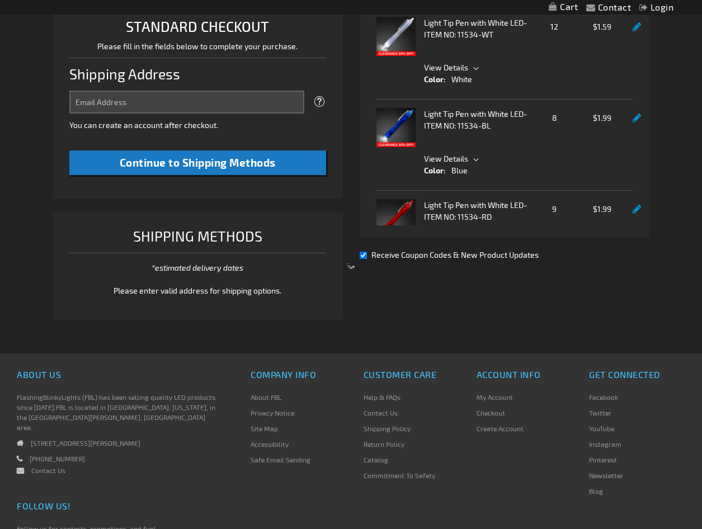
select select "US"
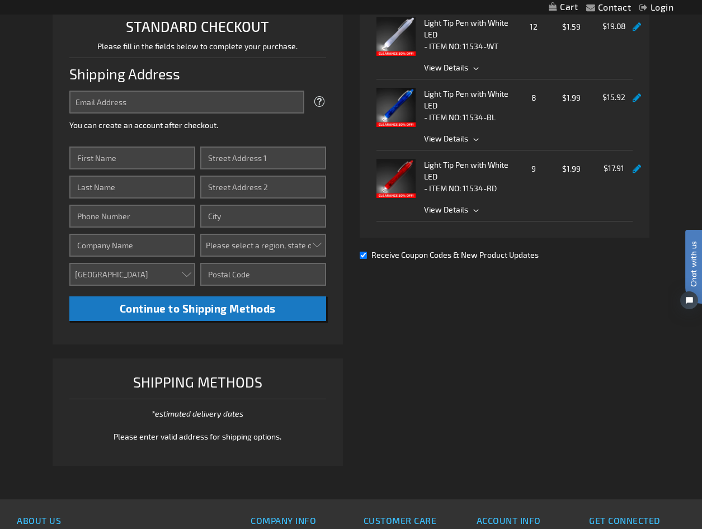
scroll to position [0, 0]
click at [82, 102] on input "Email Address" at bounding box center [186, 102] width 234 height 23
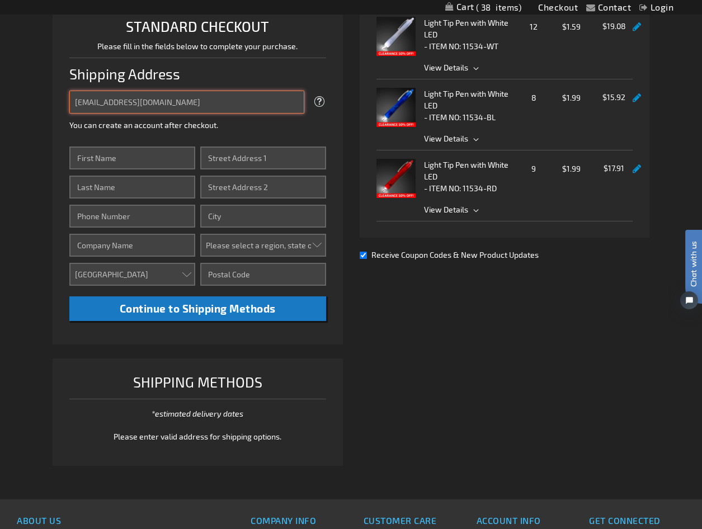
type input "info@dougpeix.com"
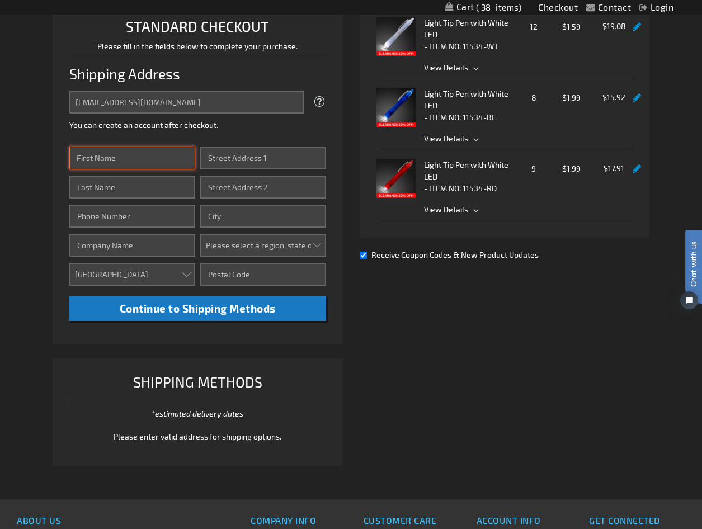
click at [78, 157] on input "First Name" at bounding box center [132, 157] width 126 height 23
drag, startPoint x: 92, startPoint y: 159, endPoint x: 79, endPoint y: 165, distance: 14.3
click at [79, 165] on input "John Douglas" at bounding box center [132, 157] width 126 height 23
type input "J. Douglas"
click at [89, 188] on input "Last Name" at bounding box center [132, 187] width 126 height 23
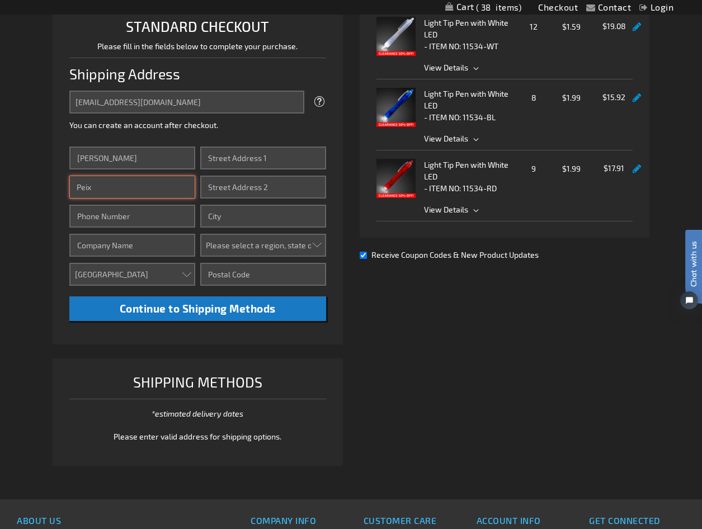
type input "Peix"
click at [287, 190] on input "Street Address: Line 2" at bounding box center [263, 187] width 126 height 23
type input "P.O. Box 365"
click at [79, 220] on input "Phone Number" at bounding box center [132, 216] width 126 height 23
type input "6466439888"
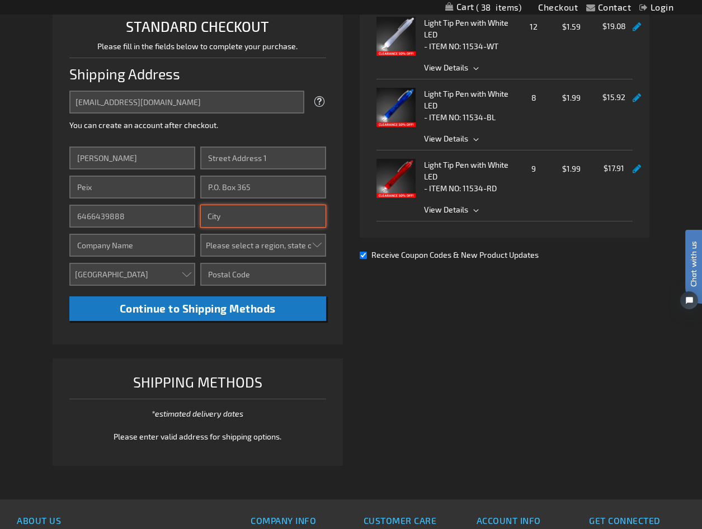
click at [209, 216] on input "City" at bounding box center [263, 216] width 126 height 23
type input "Laurel"
click at [218, 241] on select "Please select a region, state or province. Alabama Alaska Arizona Arkansas Cali…" at bounding box center [263, 245] width 126 height 23
select select "43"
click at [200, 234] on select "Please select a region, state or province. Alabama Alaska Arizona Arkansas Cali…" at bounding box center [263, 245] width 126 height 23
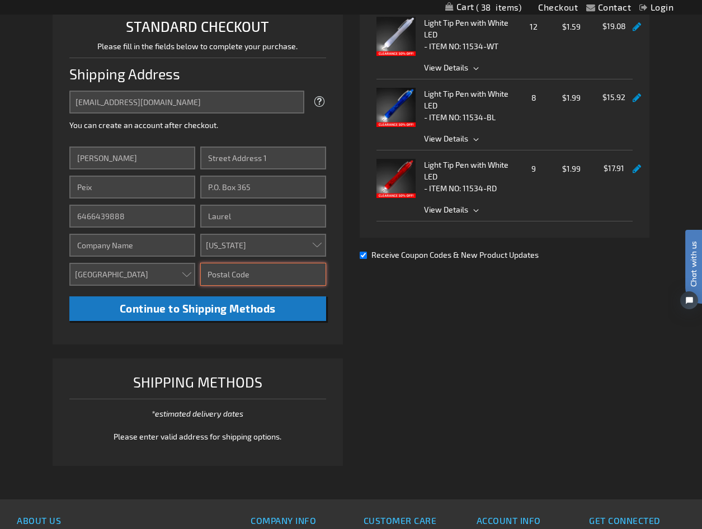
click at [212, 274] on input "Zip/Postal Code" at bounding box center [263, 274] width 126 height 23
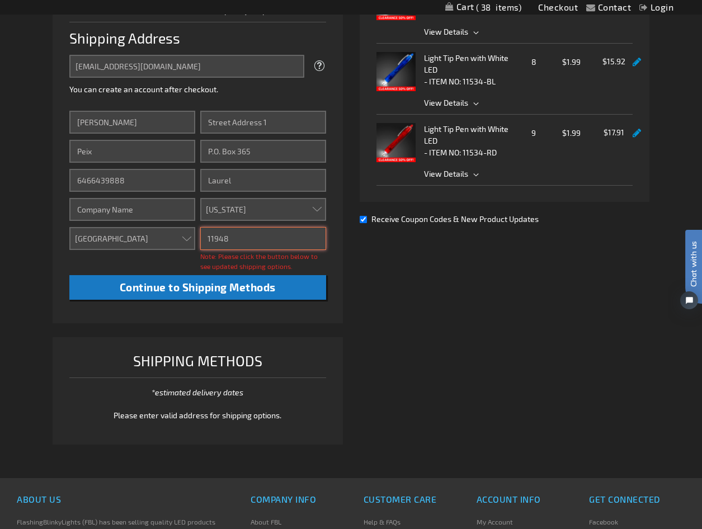
scroll to position [335, 0]
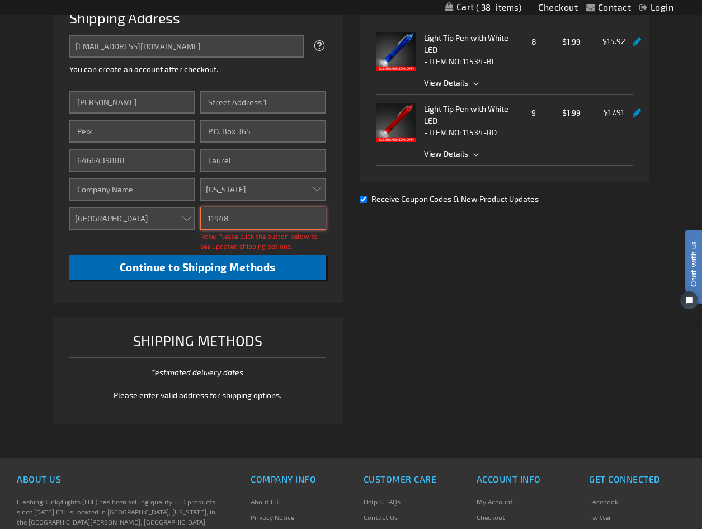
type input "11948"
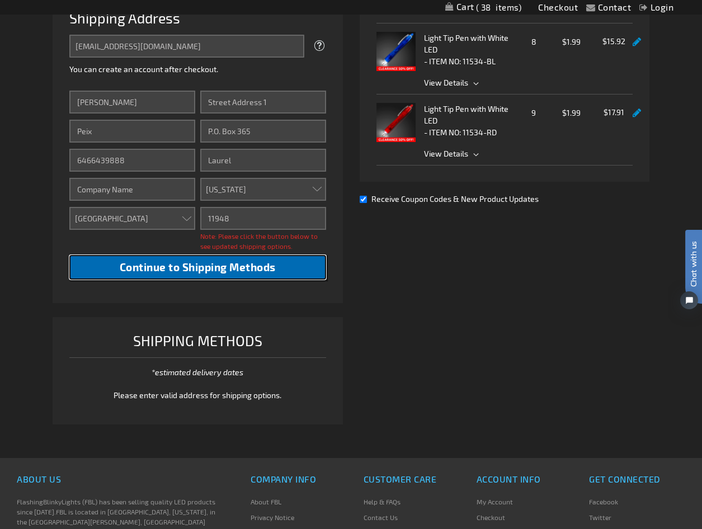
click at [224, 267] on span "Continue to Shipping Methods" at bounding box center [198, 266] width 156 height 13
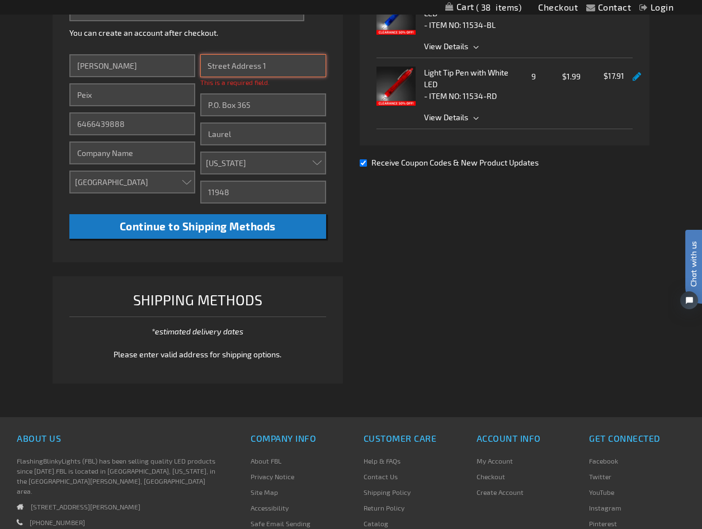
scroll to position [391, 0]
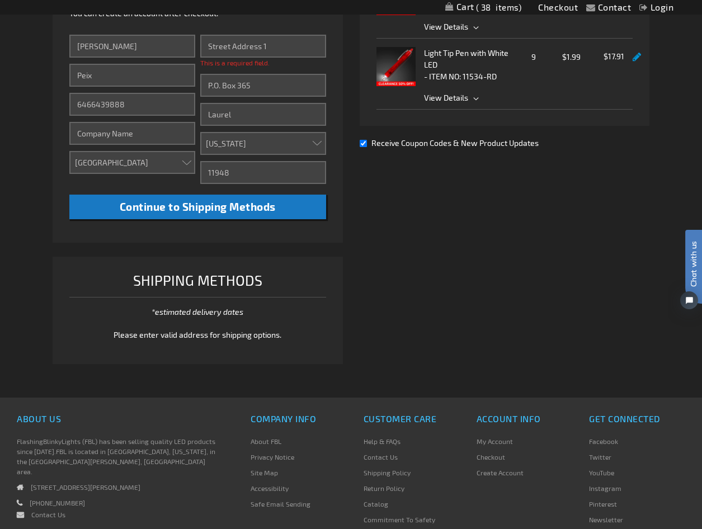
click at [205, 331] on span "Please enter valid address for shipping options." at bounding box center [197, 335] width 168 height 10
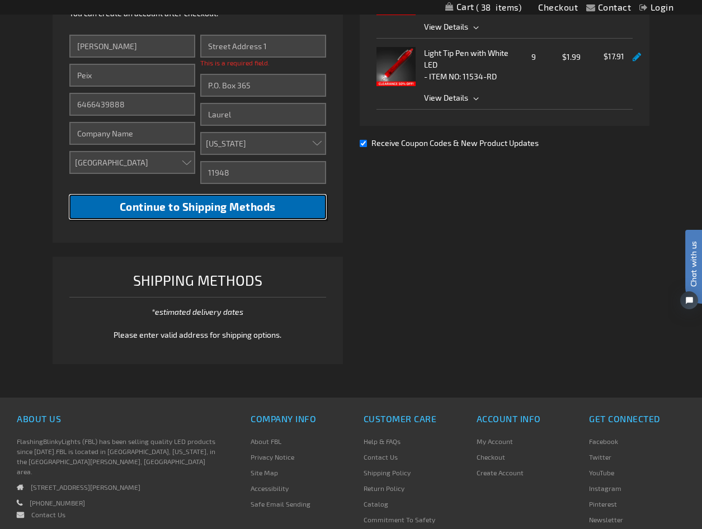
click at [238, 207] on span "Continue to Shipping Methods" at bounding box center [198, 206] width 156 height 13
click at [236, 208] on span "Continue to Shipping Methods" at bounding box center [198, 206] width 156 height 13
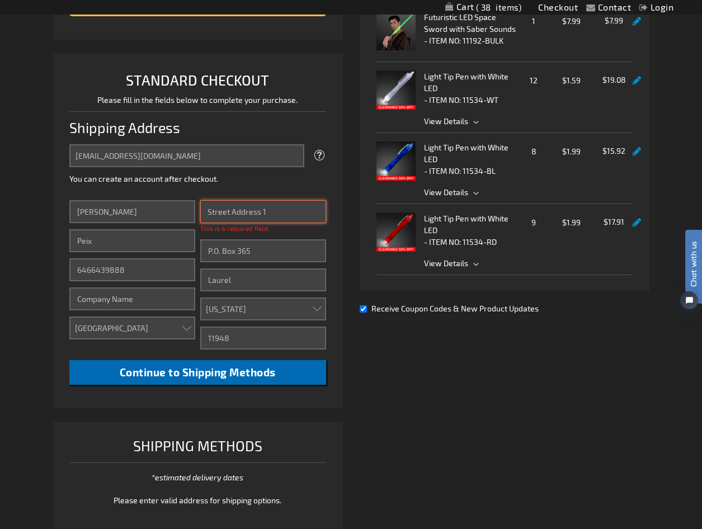
scroll to position [224, 0]
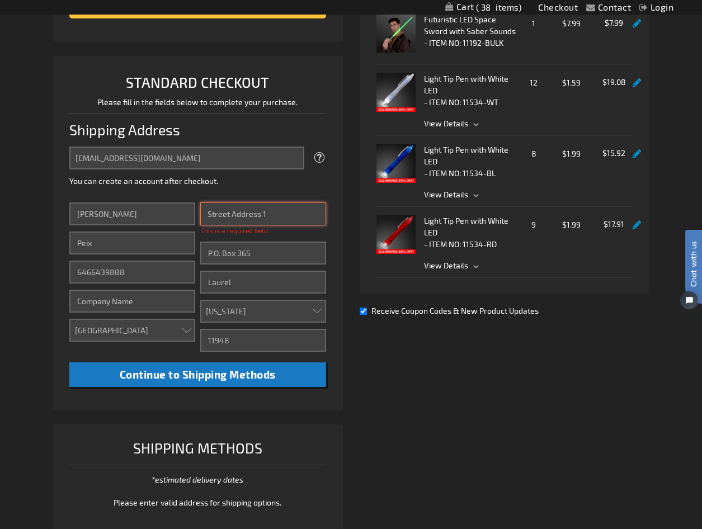
drag, startPoint x: 209, startPoint y: 211, endPoint x: 273, endPoint y: 211, distance: 64.3
click at [273, 211] on input "Street Address: Line 1" at bounding box center [263, 213] width 126 height 23
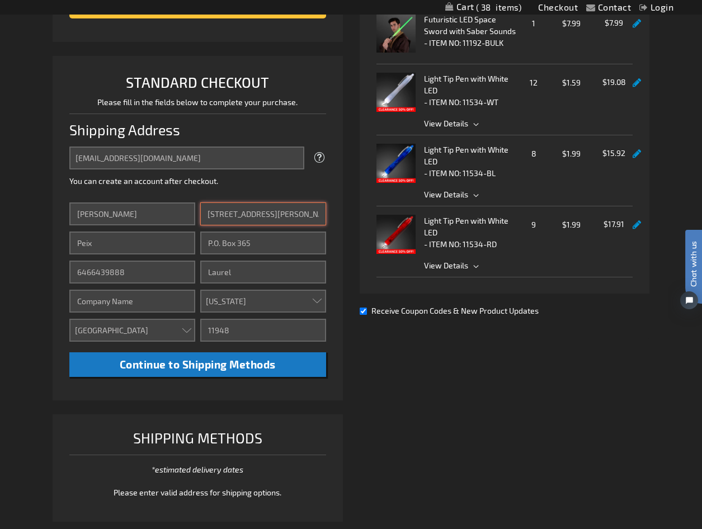
type input "4445 Hallock Lane"
drag, startPoint x: 210, startPoint y: 238, endPoint x: 263, endPoint y: 236, distance: 53.7
click at [263, 236] on input "P.O. Box 365" at bounding box center [263, 242] width 126 height 23
type input "P"
drag, startPoint x: 209, startPoint y: 271, endPoint x: 231, endPoint y: 278, distance: 23.3
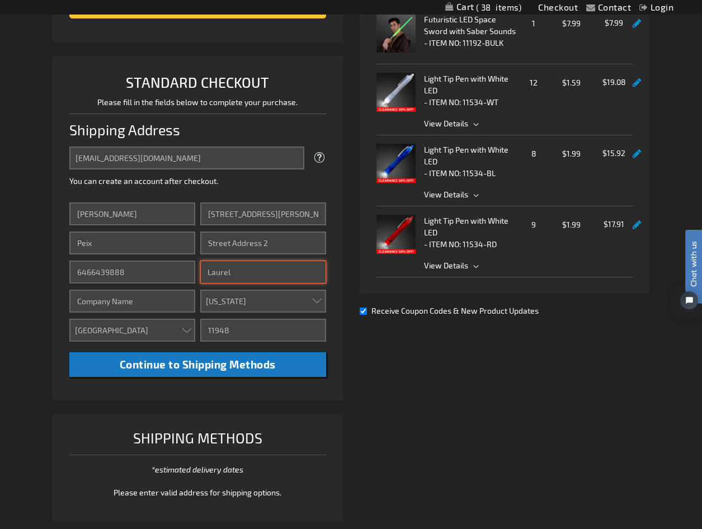
click at [231, 278] on input "Laurel" at bounding box center [263, 271] width 126 height 23
type input "Mattituck"
drag, startPoint x: 218, startPoint y: 328, endPoint x: 233, endPoint y: 327, distance: 14.6
click at [233, 327] on input "11948" at bounding box center [263, 330] width 126 height 23
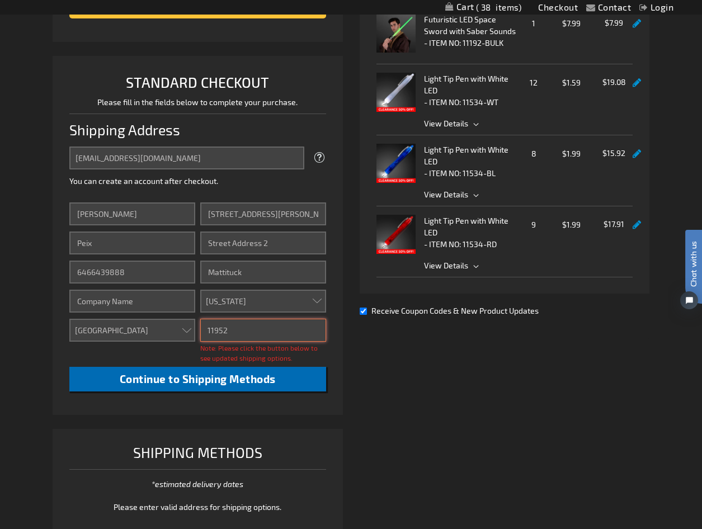
type input "11952"
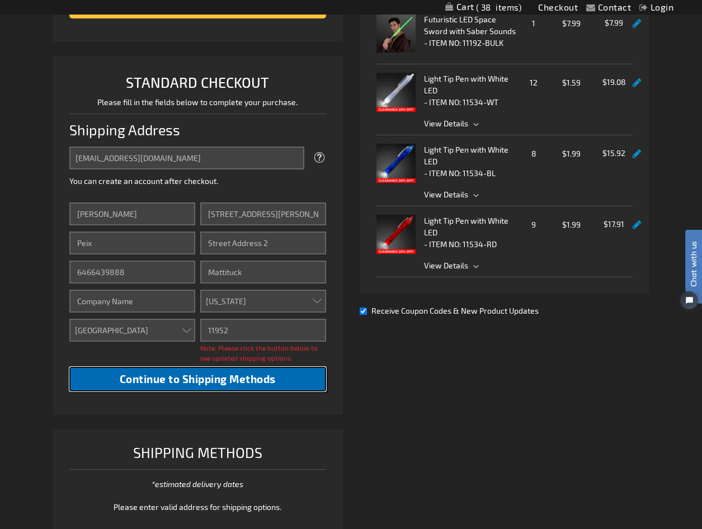
click at [192, 378] on span "Continue to Shipping Methods" at bounding box center [198, 378] width 156 height 13
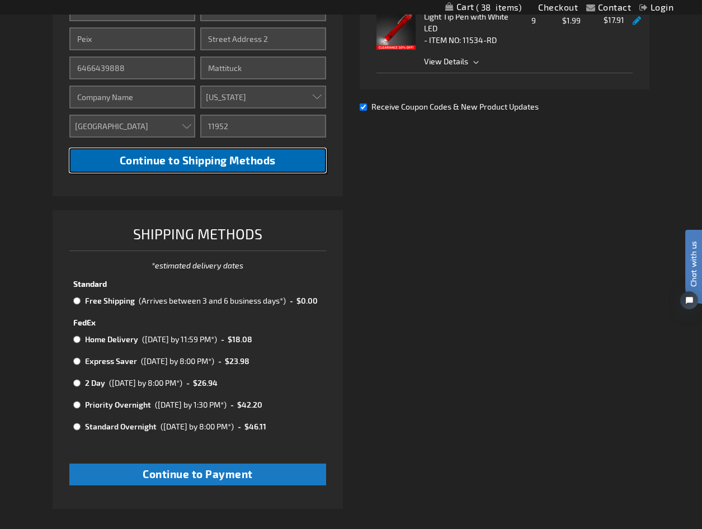
scroll to position [447, 0]
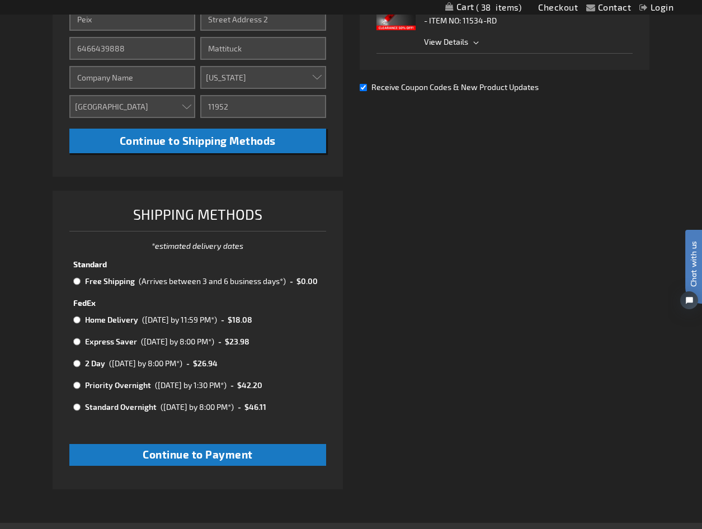
click at [75, 280] on input "radio" at bounding box center [76, 281] width 7 height 9
radio input "true"
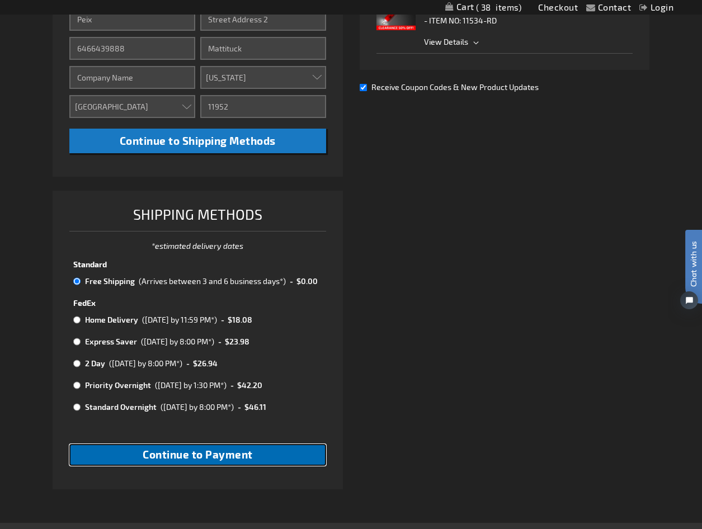
click at [189, 453] on span "Continue to Payment" at bounding box center [198, 454] width 110 height 13
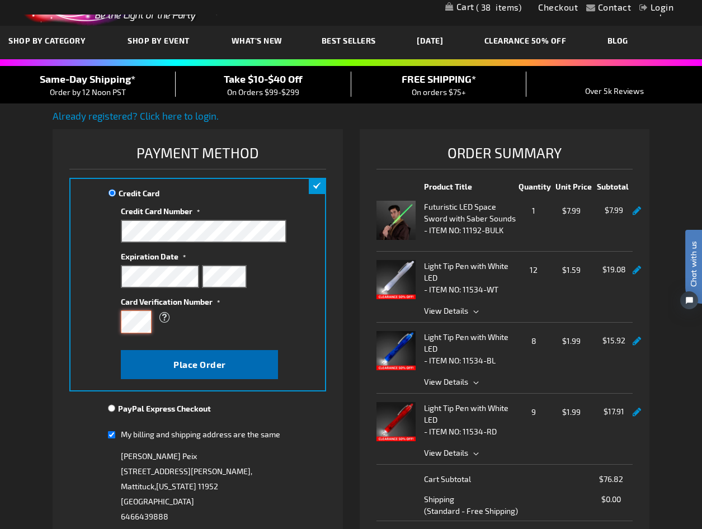
scroll to position [56, 0]
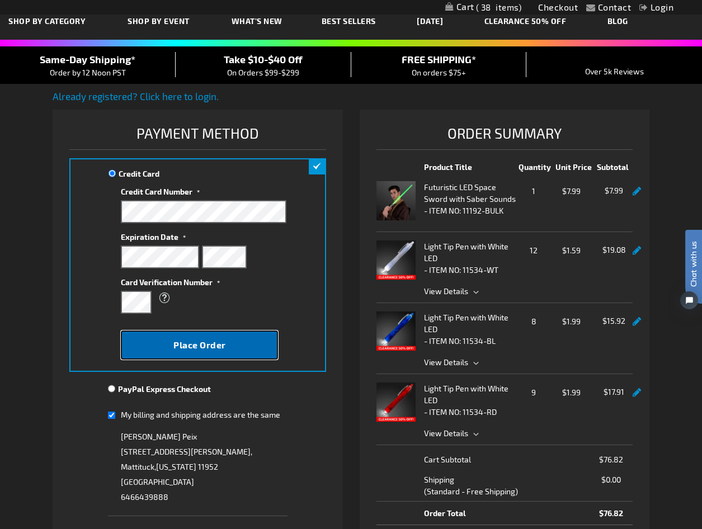
click at [199, 342] on span "Place Order" at bounding box center [199, 344] width 53 height 11
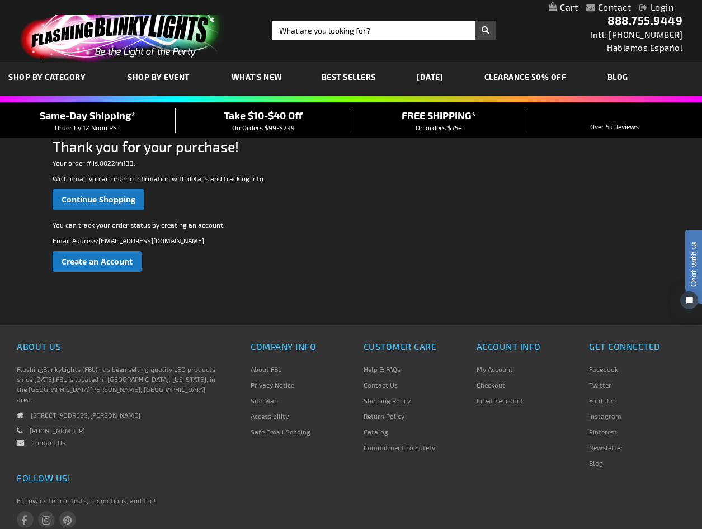
click at [439, 77] on link "[DATE]" at bounding box center [429, 76] width 43 height 37
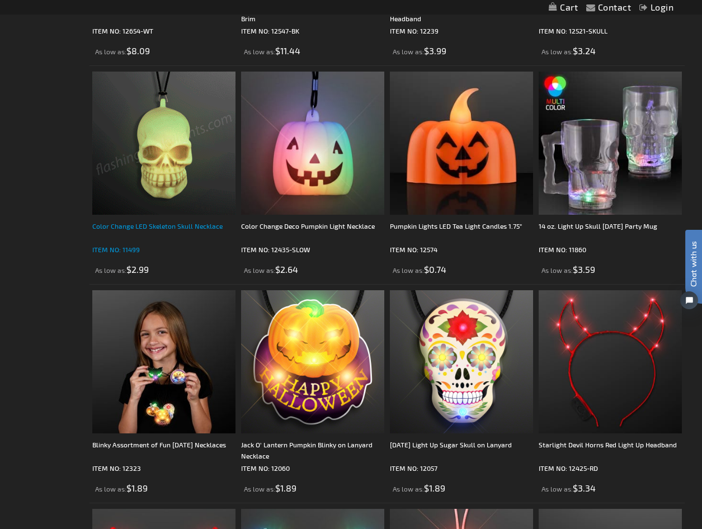
scroll to position [2683, 0]
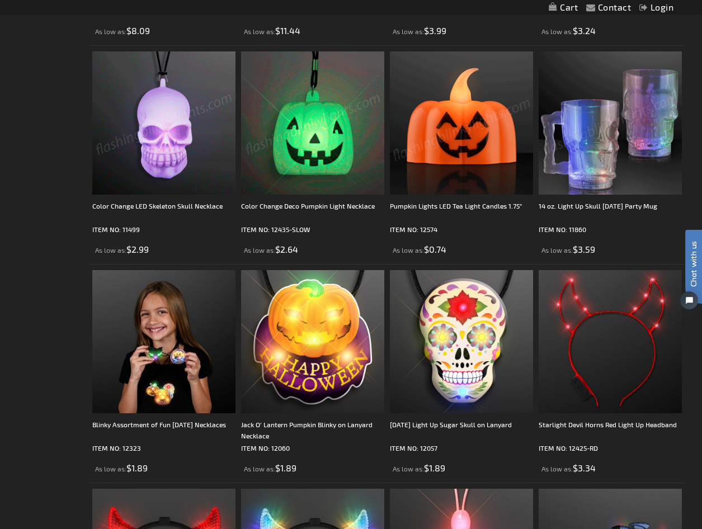
click at [609, 169] on img at bounding box center [609, 122] width 143 height 143
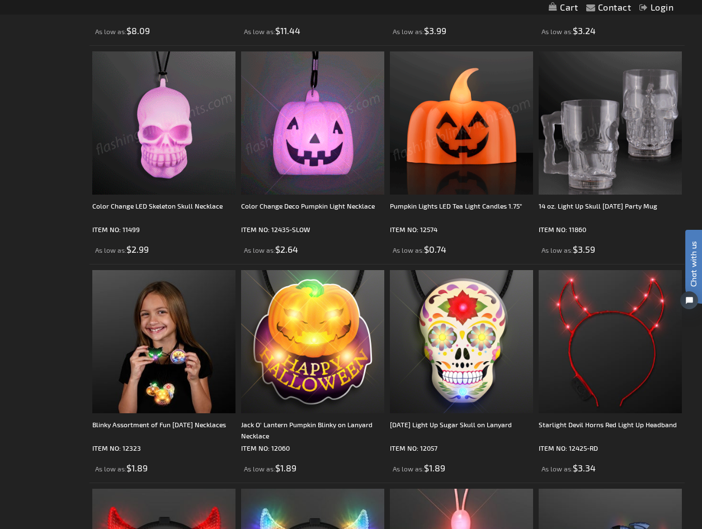
click at [609, 169] on img at bounding box center [609, 122] width 143 height 143
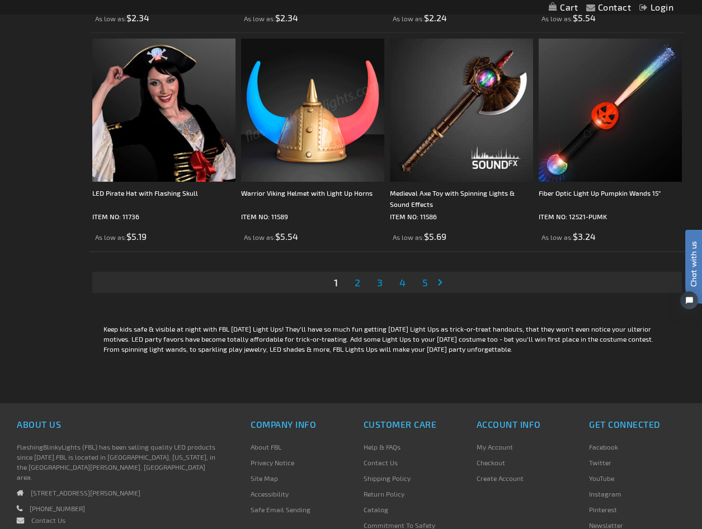
scroll to position [3354, 0]
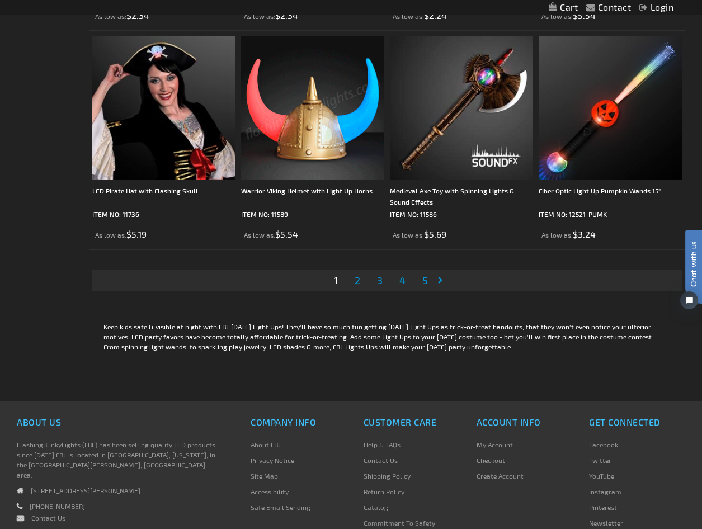
click at [358, 281] on span "2" at bounding box center [357, 280] width 6 height 12
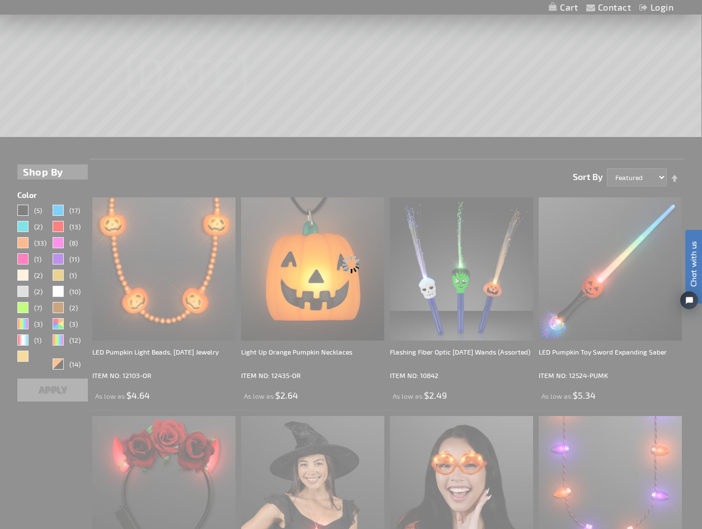
scroll to position [0, 0]
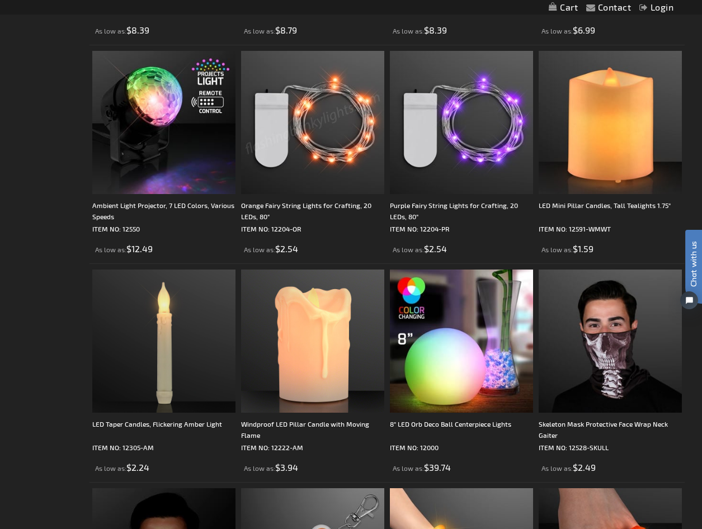
scroll to position [1174, 0]
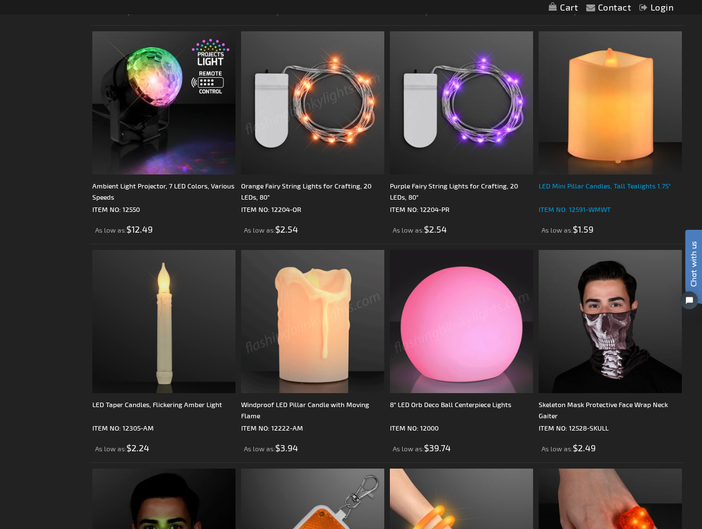
click at [596, 188] on div "LED Mini Pillar Candles, Tall Tealights 1.75"" at bounding box center [609, 191] width 143 height 22
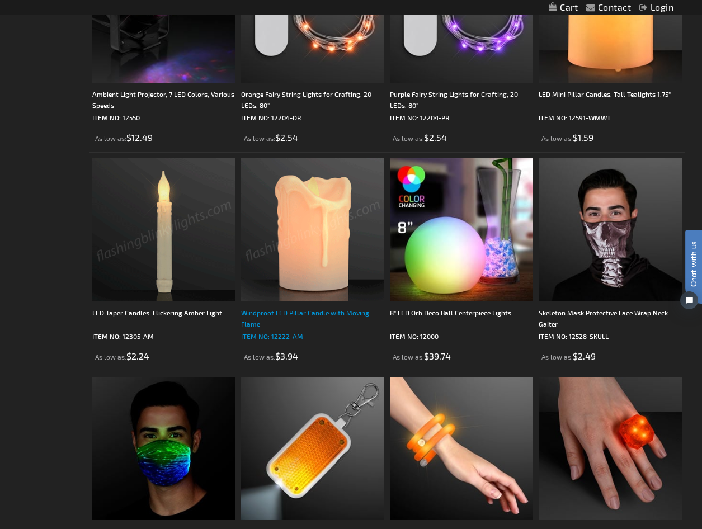
scroll to position [1286, 0]
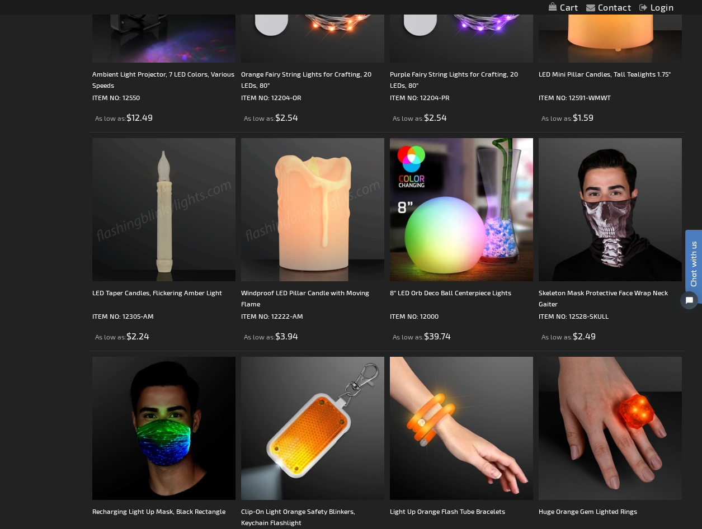
click at [328, 258] on img at bounding box center [312, 209] width 143 height 143
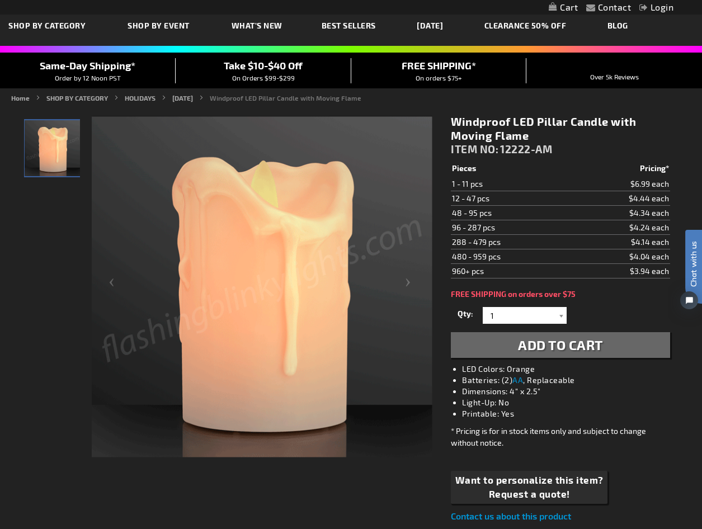
scroll to position [56, 0]
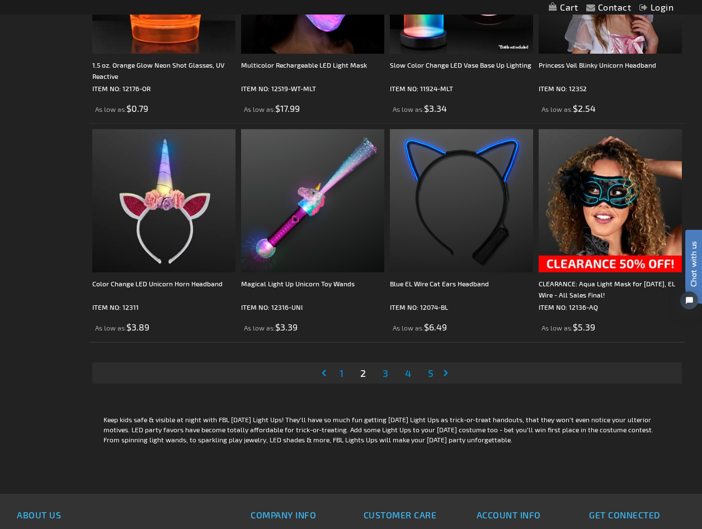
scroll to position [3355, 0]
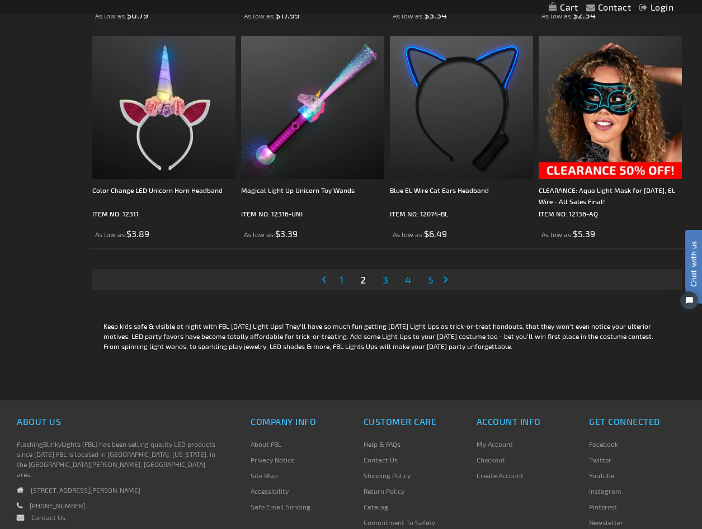
click at [428, 280] on span "5" at bounding box center [431, 279] width 6 height 12
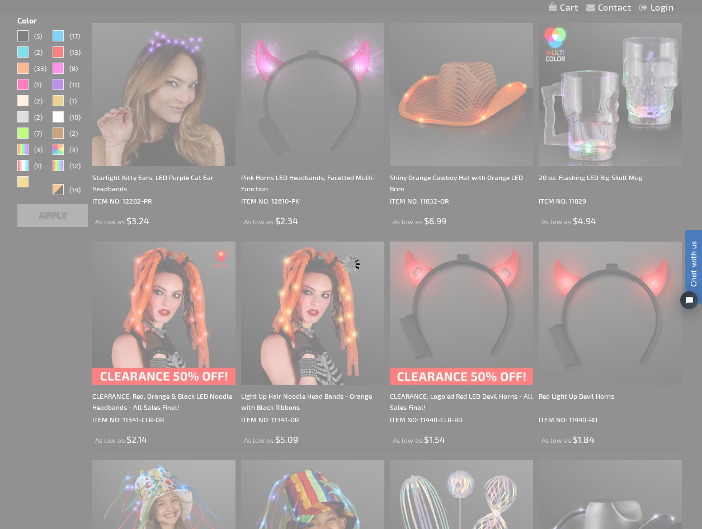
scroll to position [0, 0]
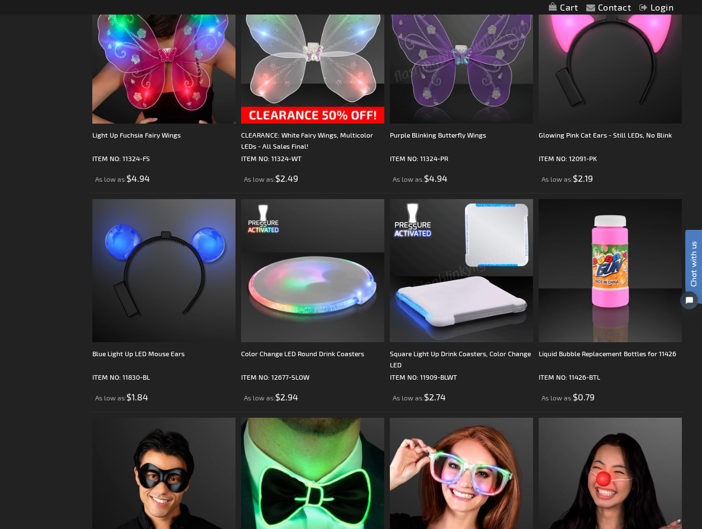
scroll to position [1062, 0]
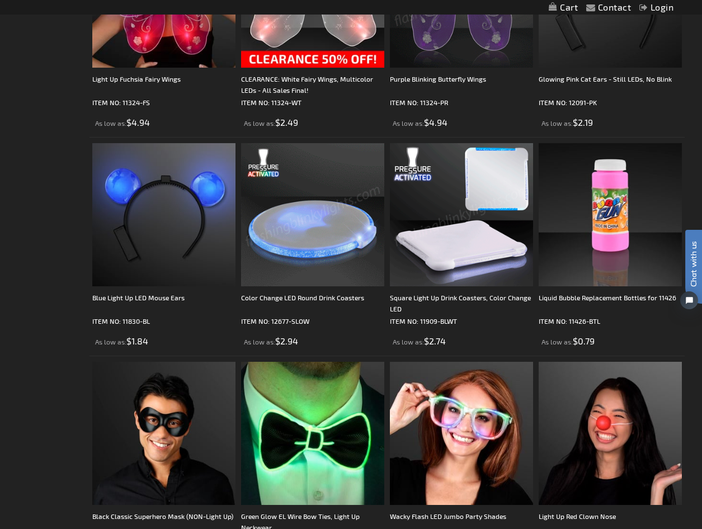
click at [307, 229] on img at bounding box center [312, 214] width 143 height 143
